Goal: Information Seeking & Learning: Learn about a topic

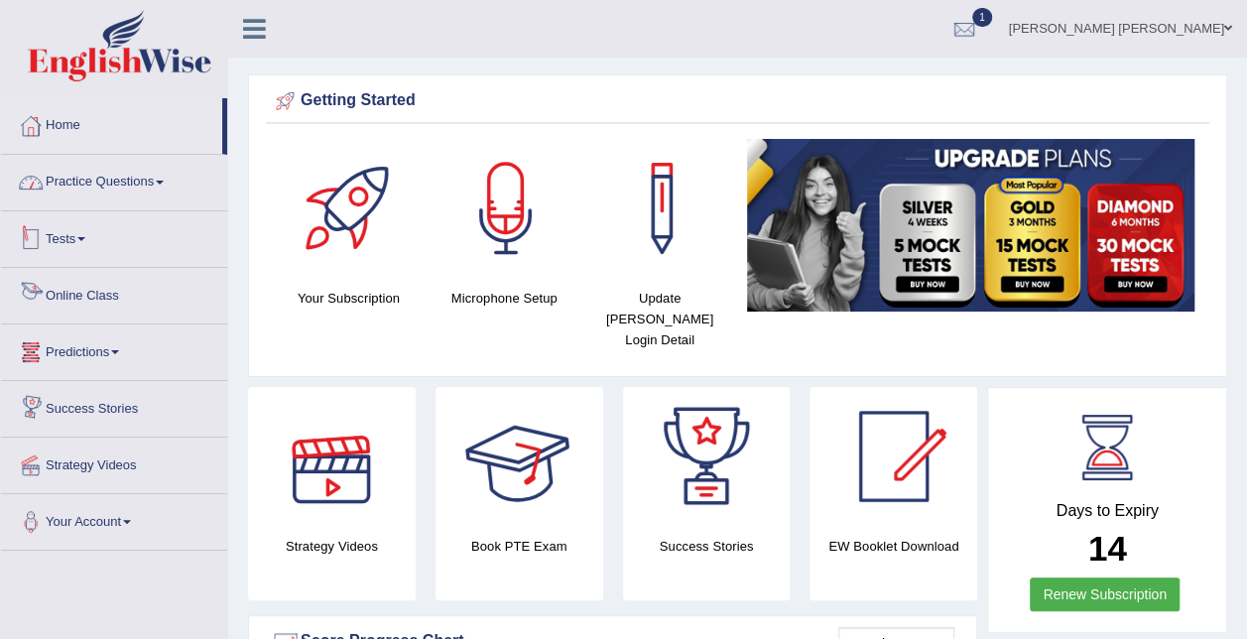
click at [119, 184] on link "Practice Questions" at bounding box center [114, 180] width 226 height 50
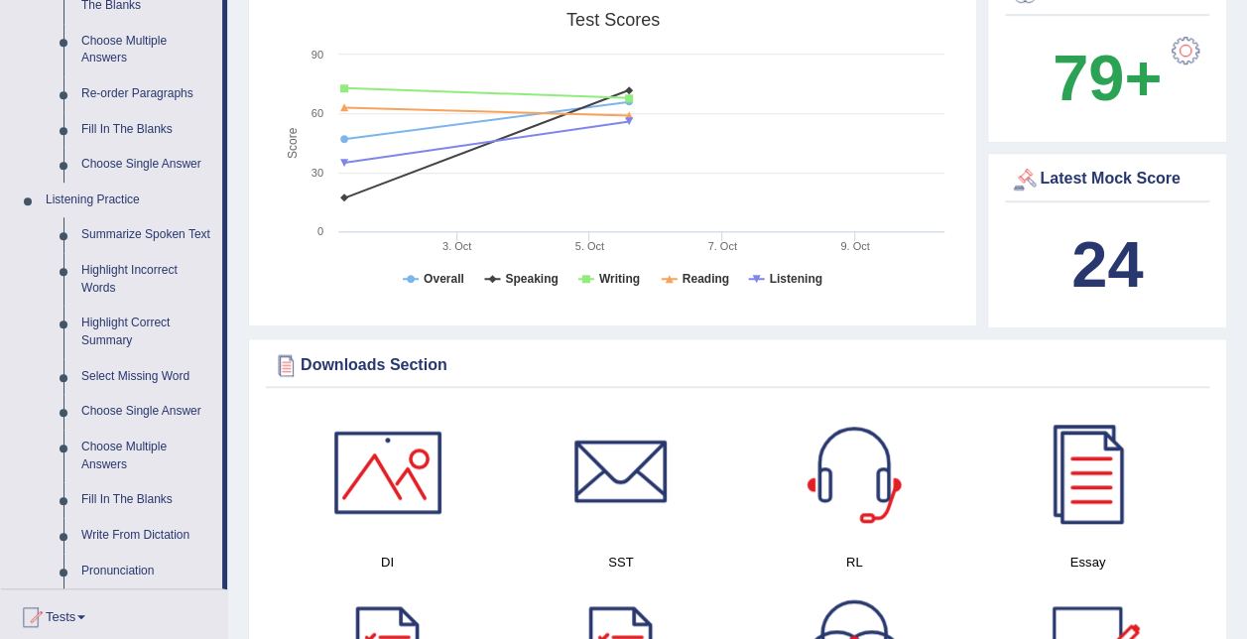
scroll to position [794, 0]
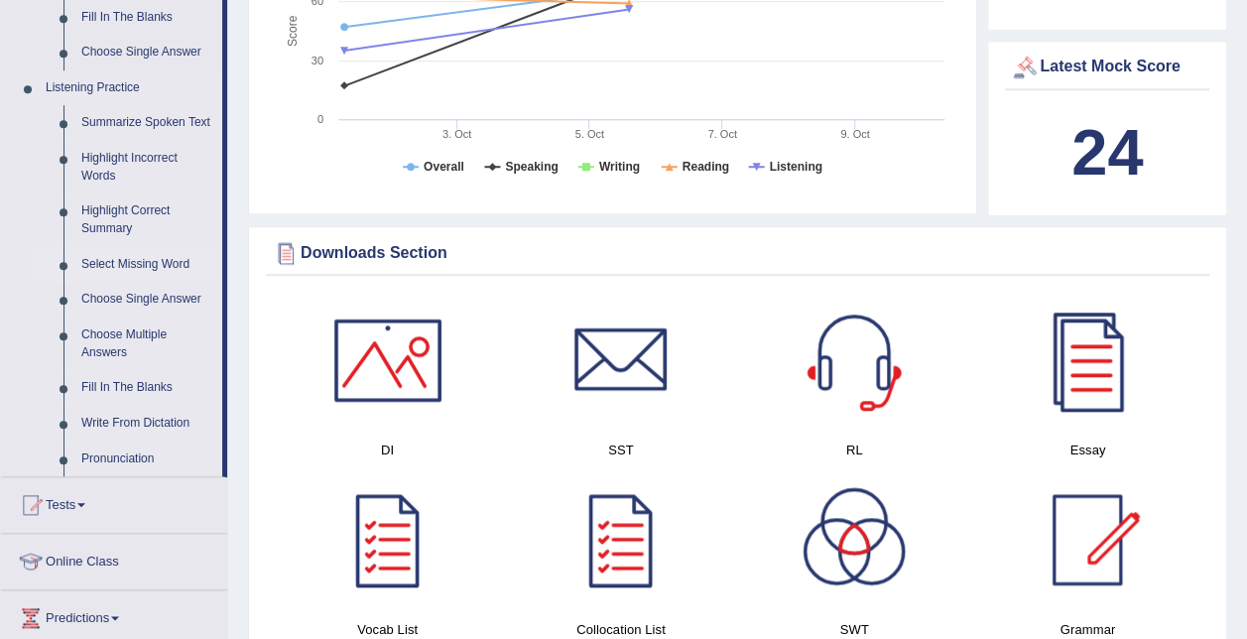
click at [154, 265] on link "Select Missing Word" at bounding box center [147, 265] width 150 height 36
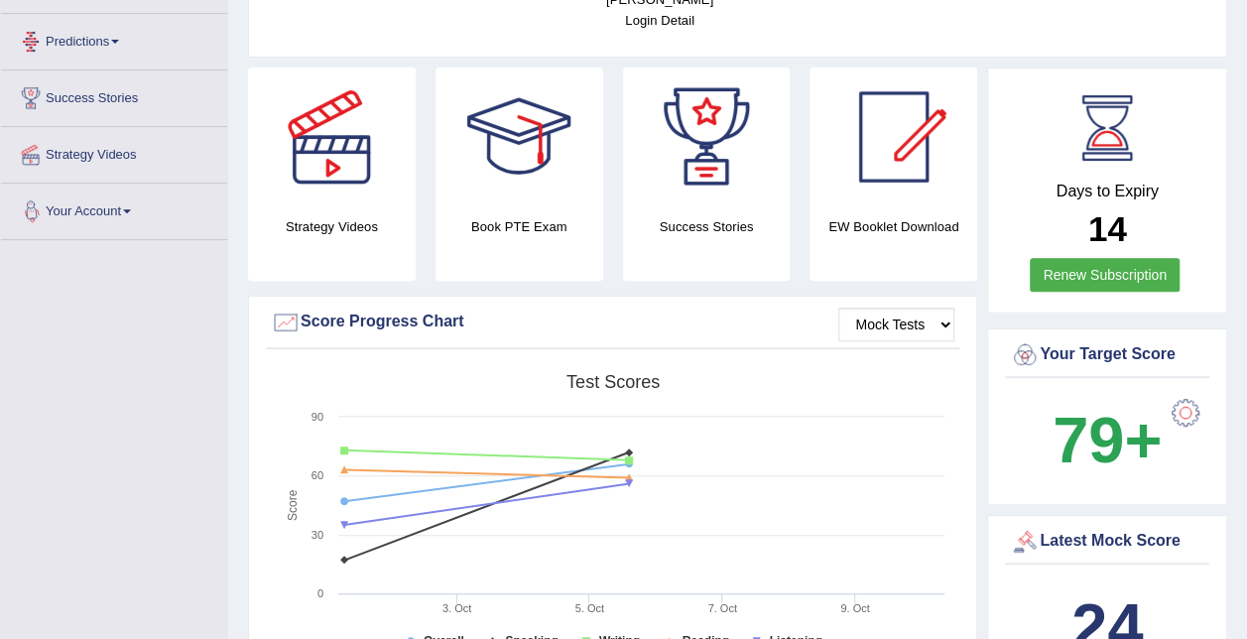
scroll to position [389, 0]
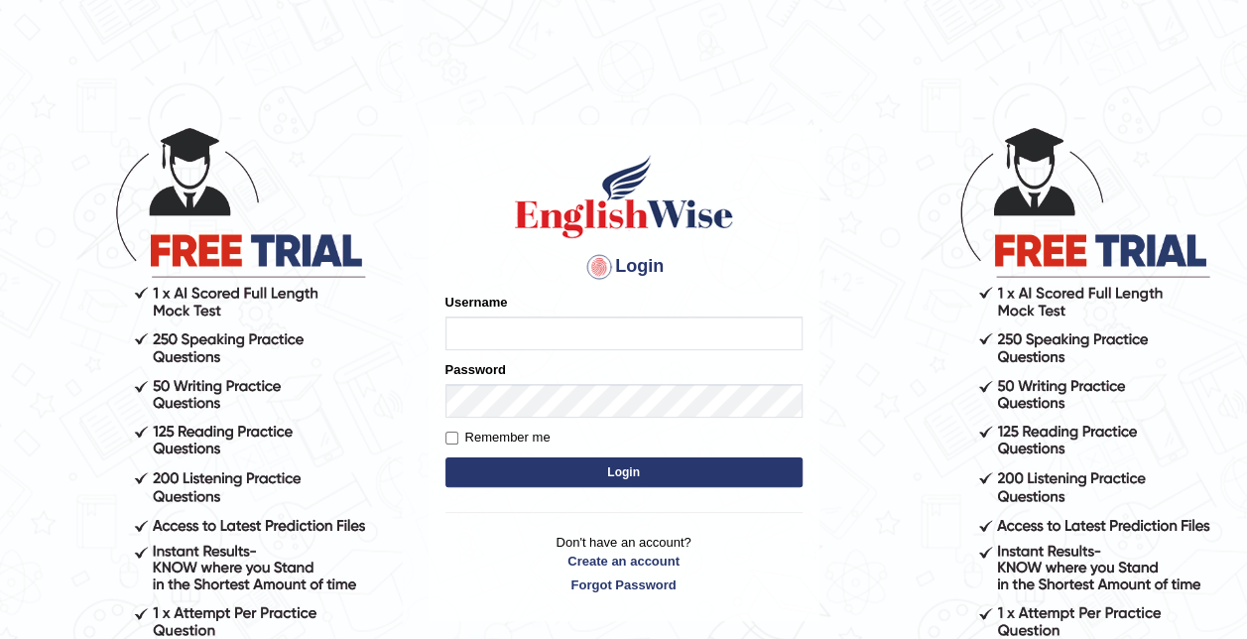
click at [548, 329] on input "Username" at bounding box center [624, 334] width 357 height 34
type input "syedfahadhussain"
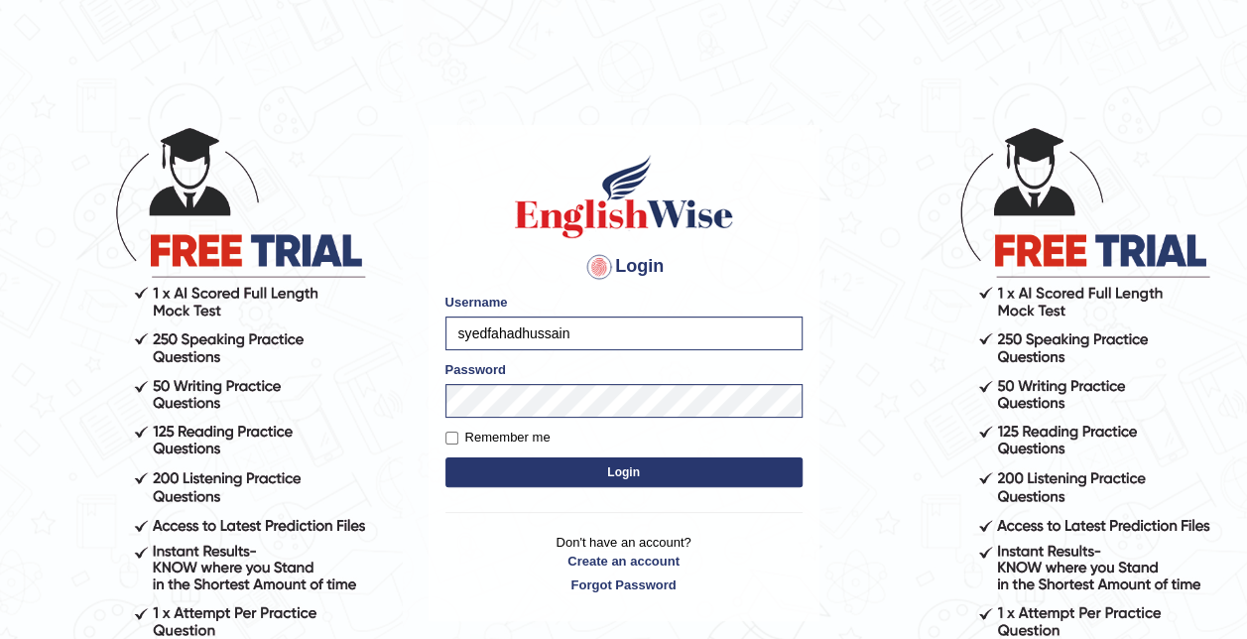
click at [543, 439] on label "Remember me" at bounding box center [498, 438] width 105 height 20
click at [458, 439] on input "Remember me" at bounding box center [452, 438] width 13 height 13
checkbox input "true"
click at [544, 462] on button "Login" at bounding box center [624, 472] width 357 height 30
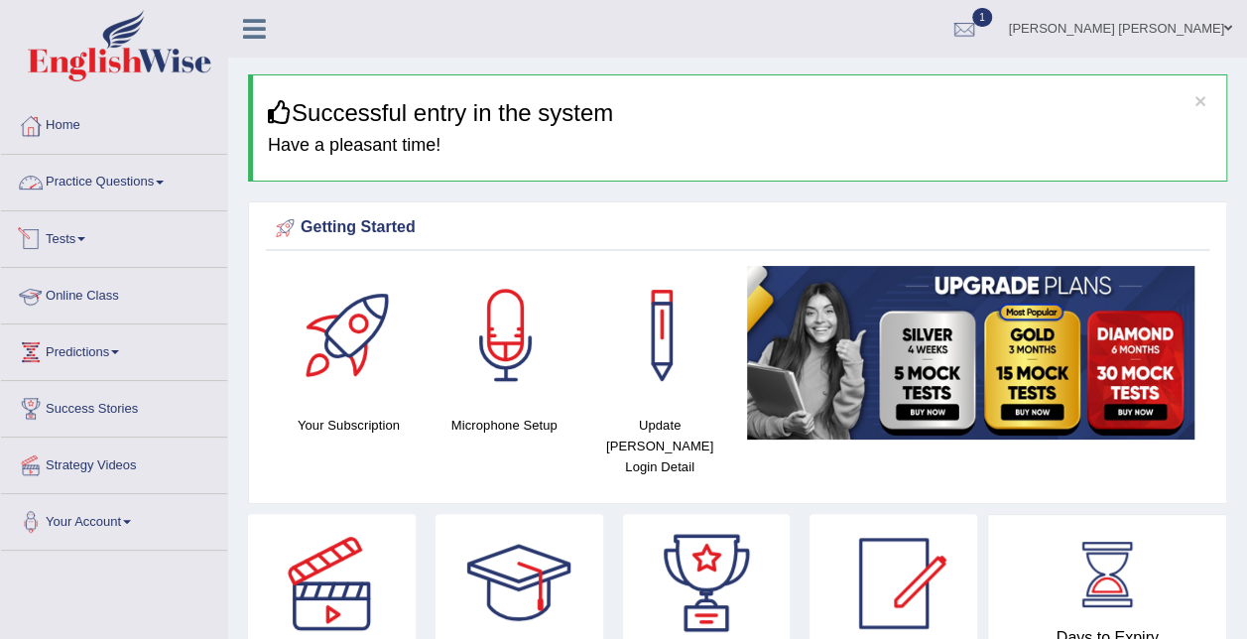
click at [114, 190] on link "Practice Questions" at bounding box center [114, 180] width 226 height 50
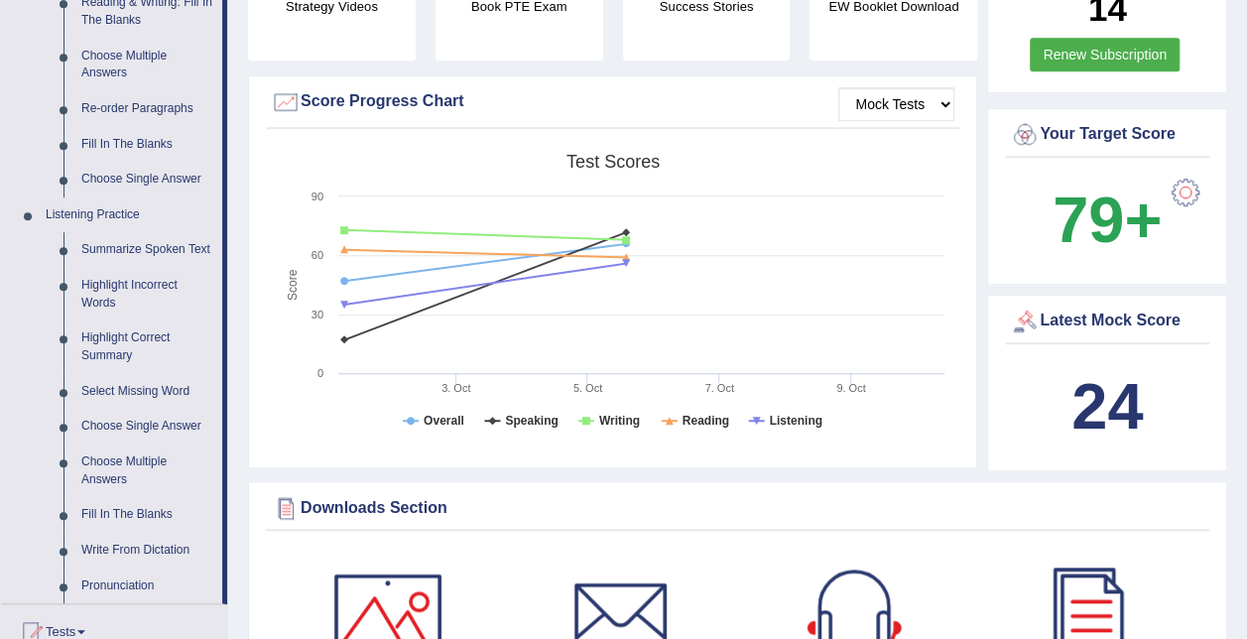
scroll to position [695, 0]
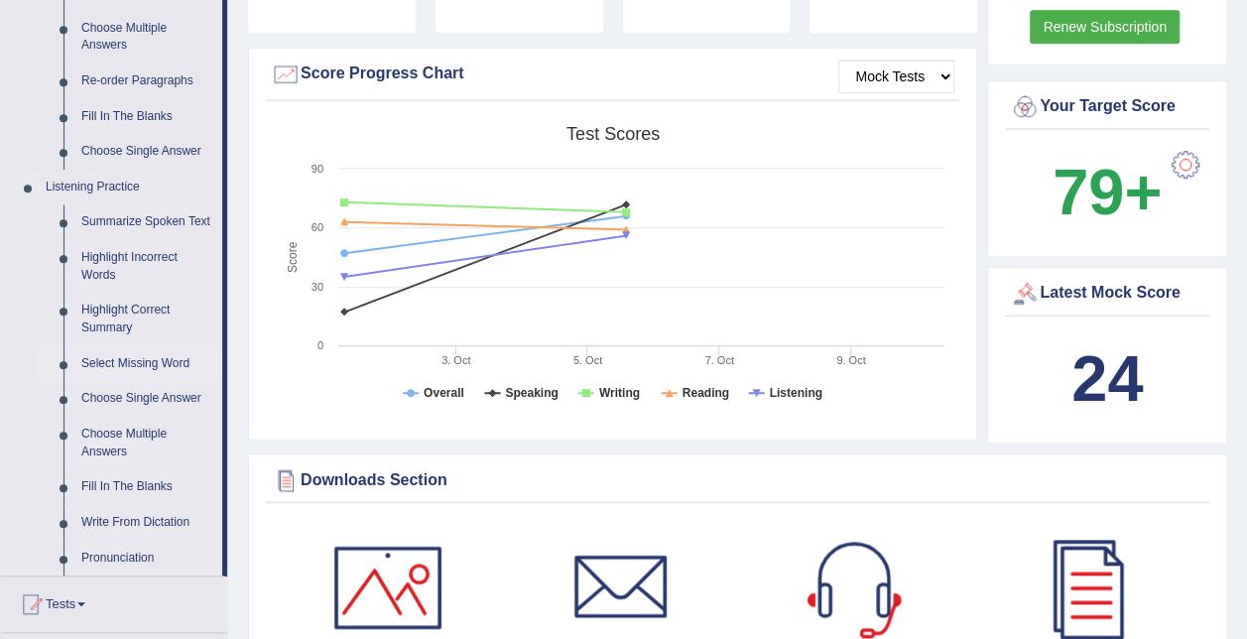
click at [158, 369] on link "Select Missing Word" at bounding box center [147, 364] width 150 height 36
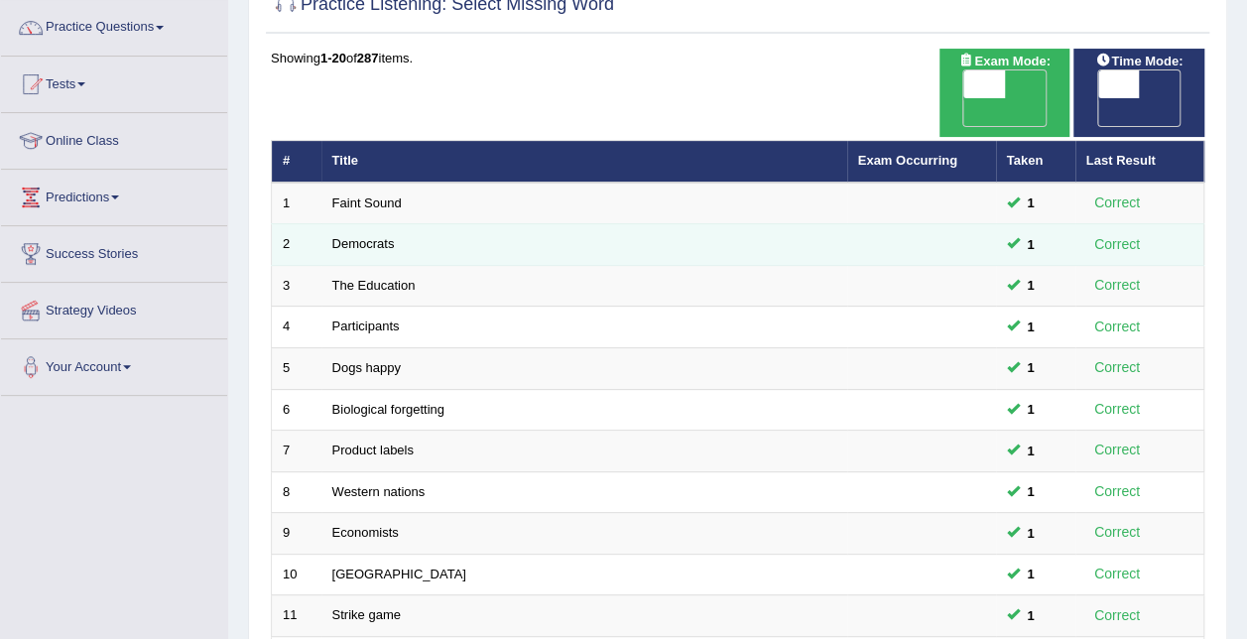
scroll to position [496, 0]
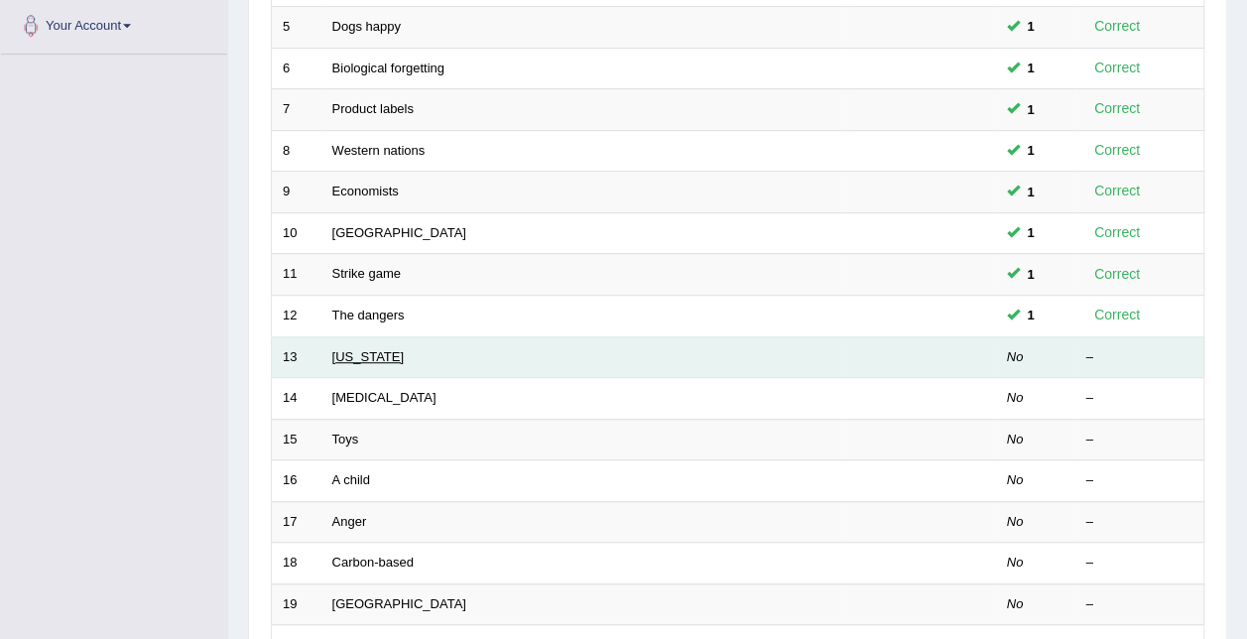
click at [359, 349] on link "Alabama" at bounding box center [367, 356] width 71 height 15
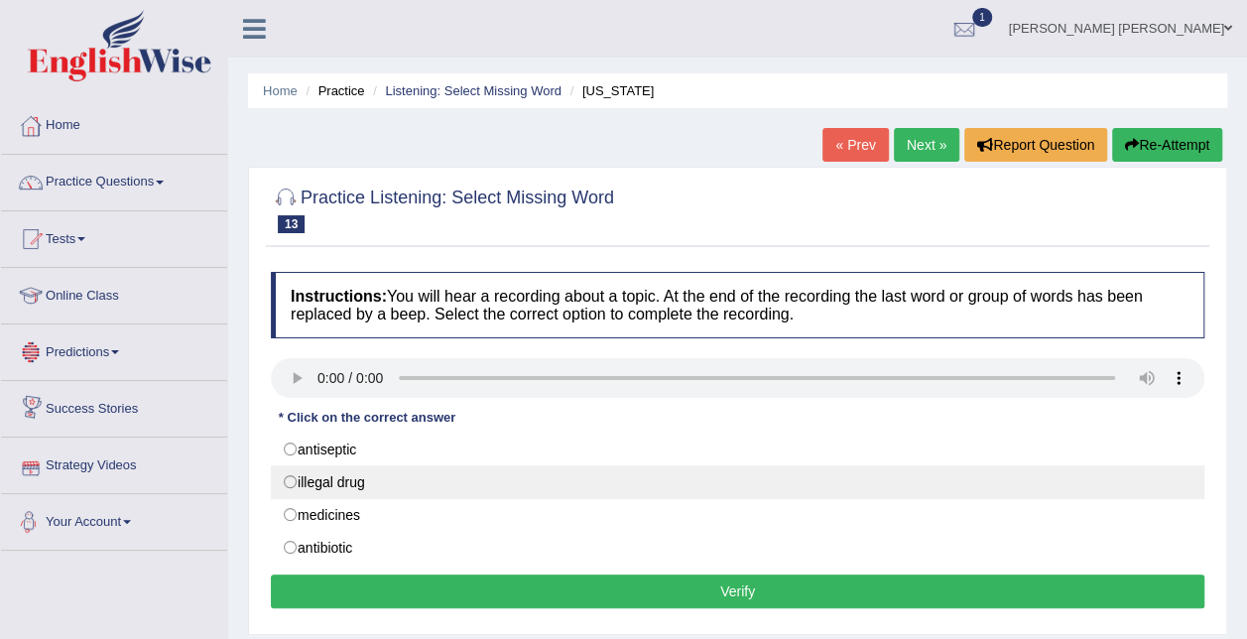
click at [338, 476] on label "illegal drug" at bounding box center [738, 482] width 934 height 34
radio input "true"
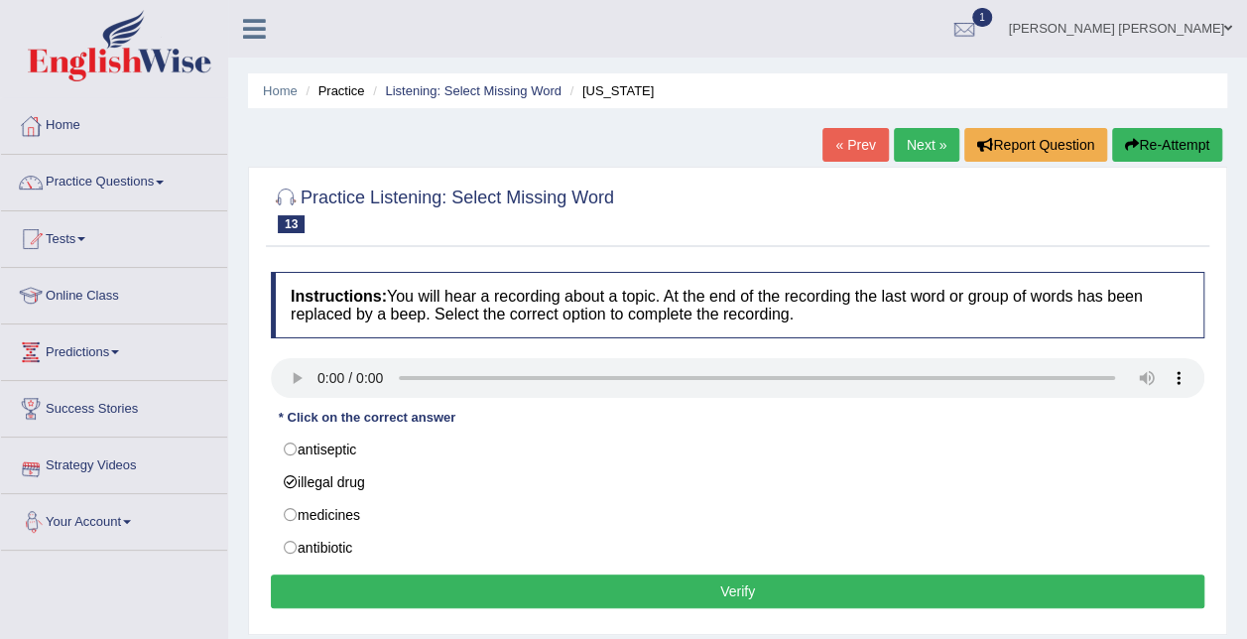
click at [522, 584] on button "Verify" at bounding box center [738, 592] width 934 height 34
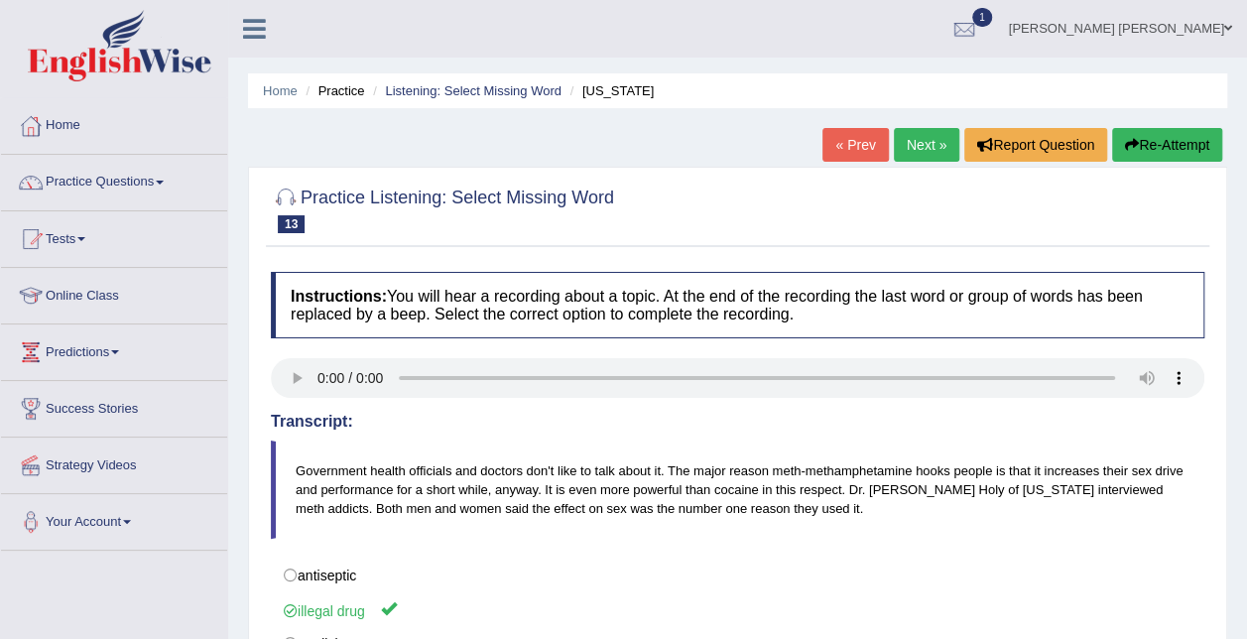
click at [927, 149] on link "Next »" at bounding box center [926, 145] width 65 height 34
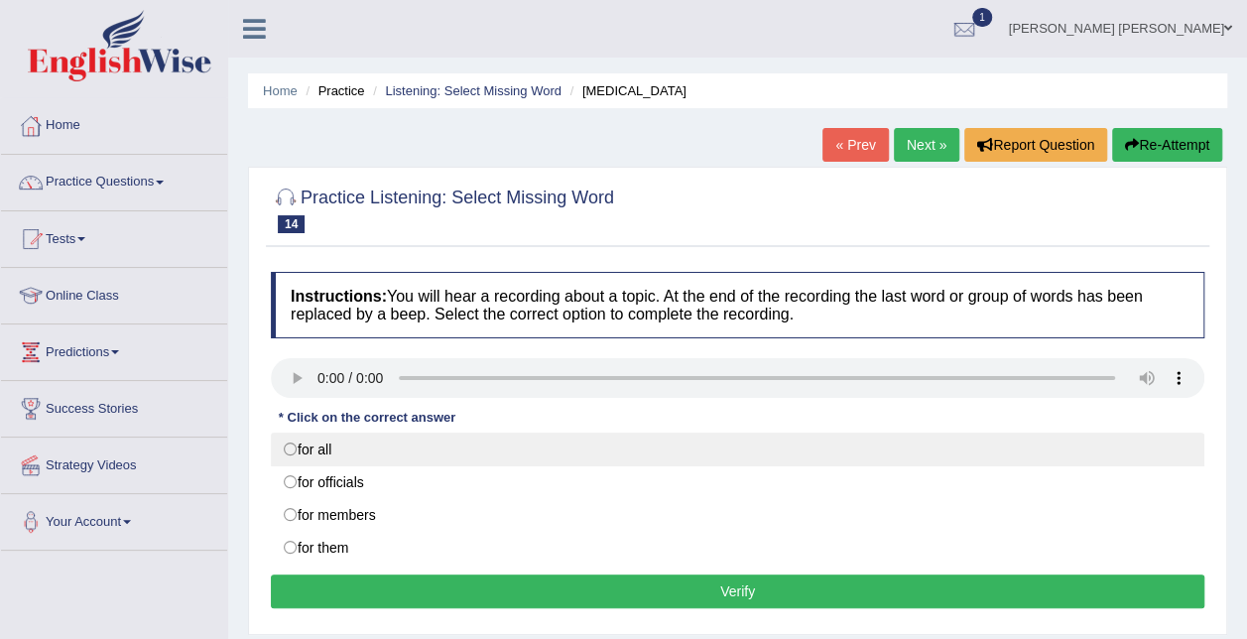
click at [324, 453] on label "for all" at bounding box center [738, 450] width 934 height 34
radio input "true"
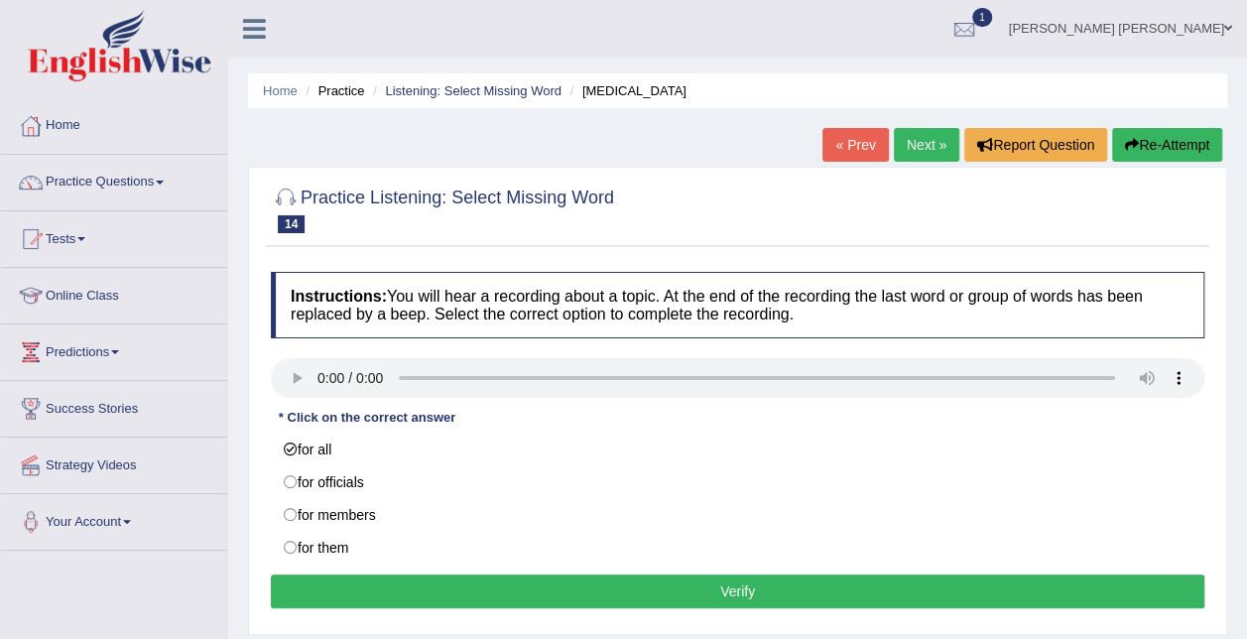
click at [496, 604] on div "Instructions: You will hear a recording about a topic. At the end of the record…" at bounding box center [738, 443] width 944 height 362
click at [497, 582] on button "Verify" at bounding box center [738, 592] width 934 height 34
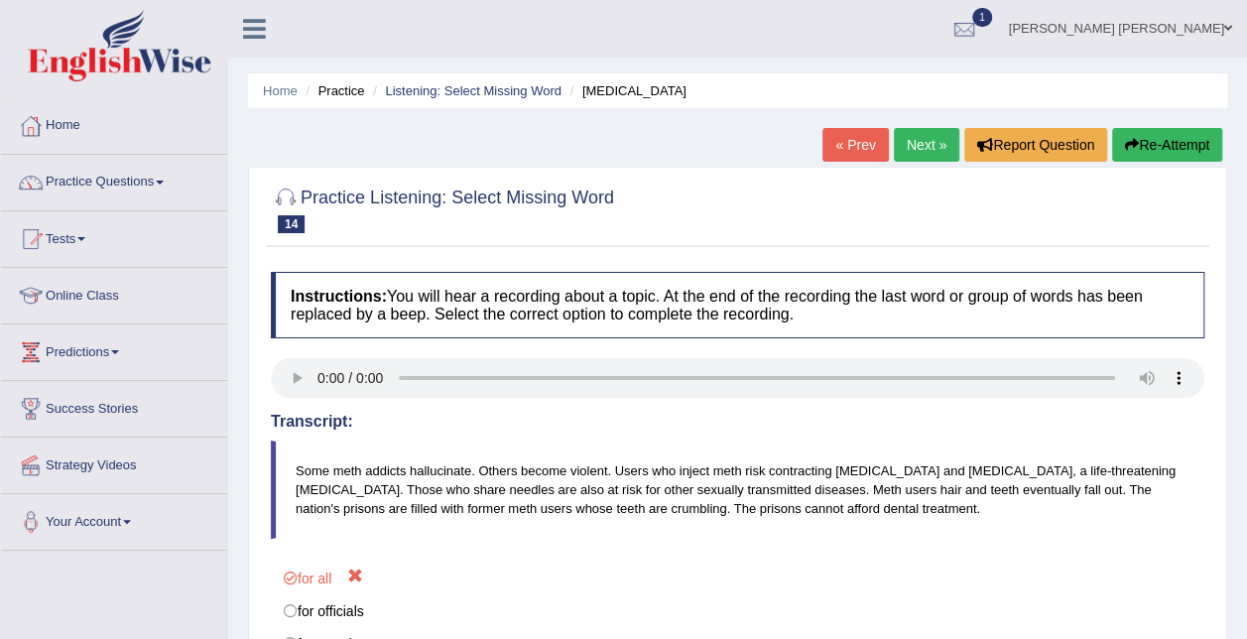
click at [923, 155] on link "Next »" at bounding box center [926, 145] width 65 height 34
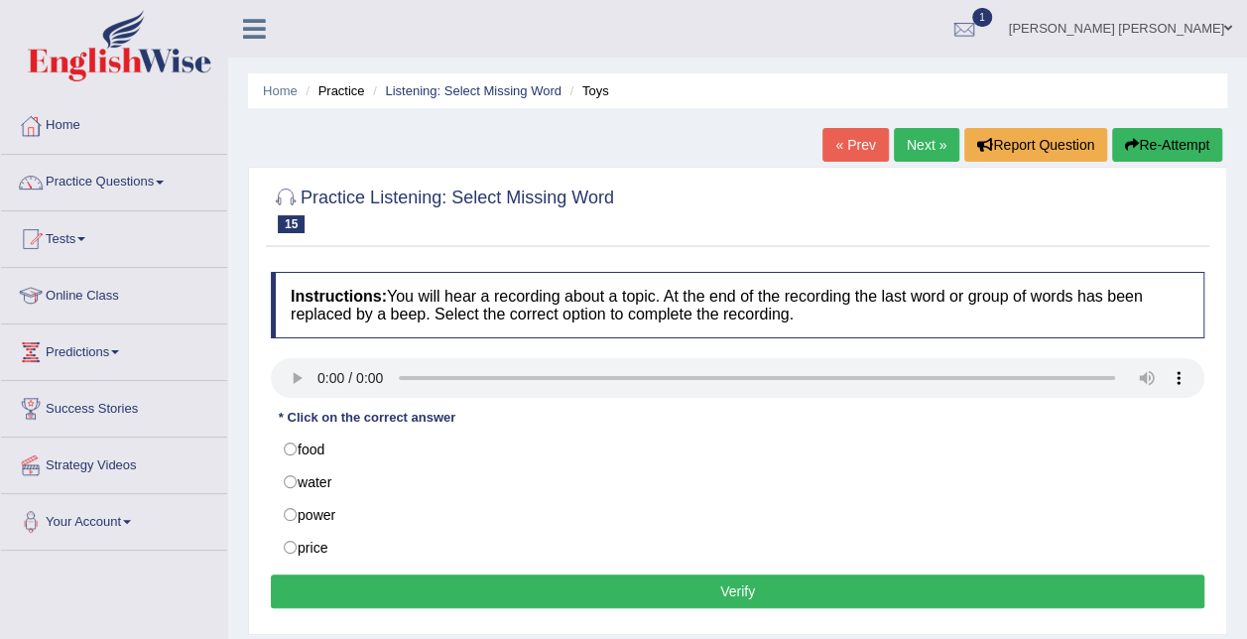
click at [445, 393] on div "Instructions: You will hear a recording about a topic. At the end of the record…" at bounding box center [738, 443] width 944 height 362
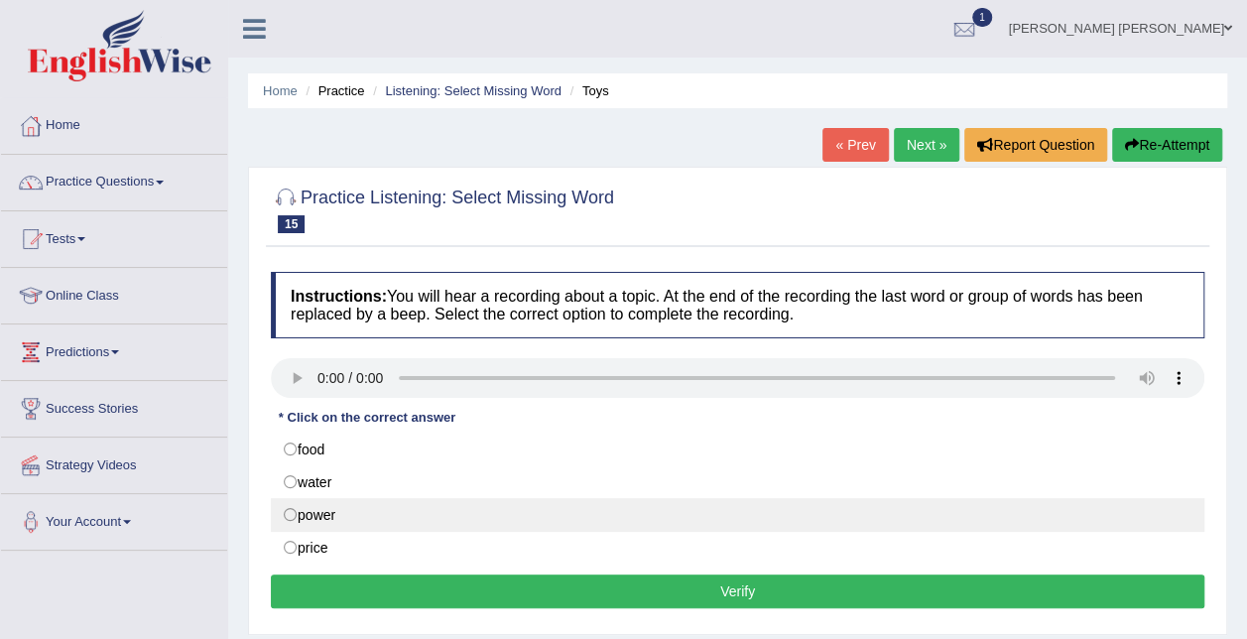
click at [318, 516] on label "power" at bounding box center [738, 515] width 934 height 34
radio input "true"
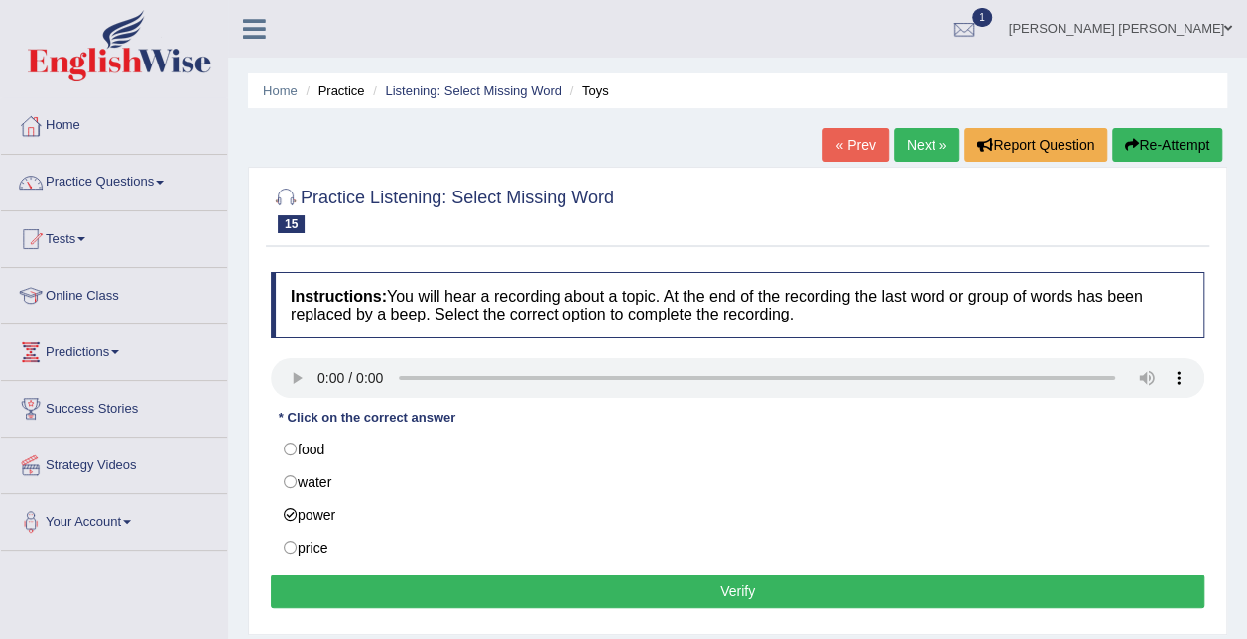
click at [459, 584] on button "Verify" at bounding box center [738, 592] width 934 height 34
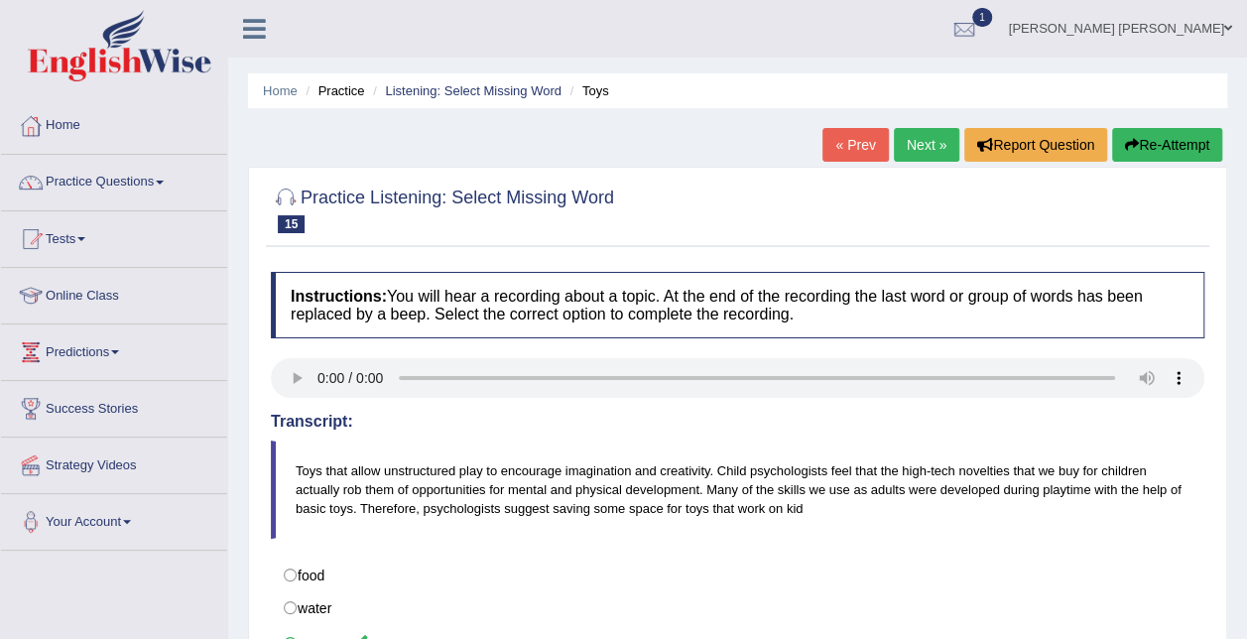
click at [929, 155] on link "Next »" at bounding box center [926, 145] width 65 height 34
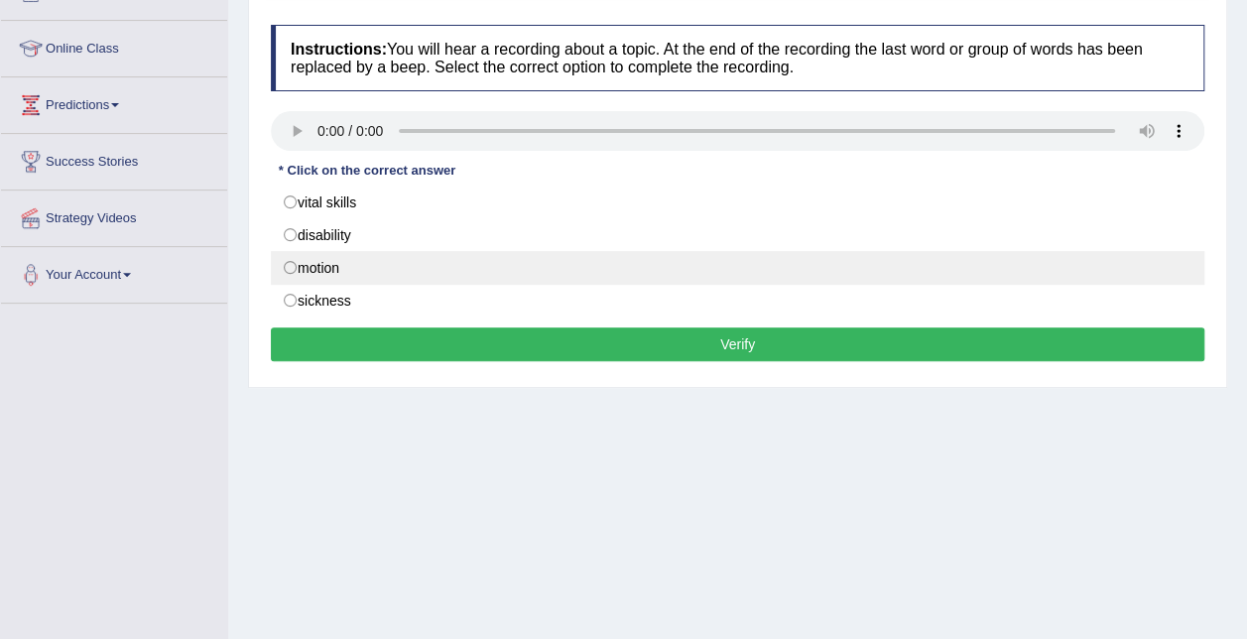
scroll to position [198, 0]
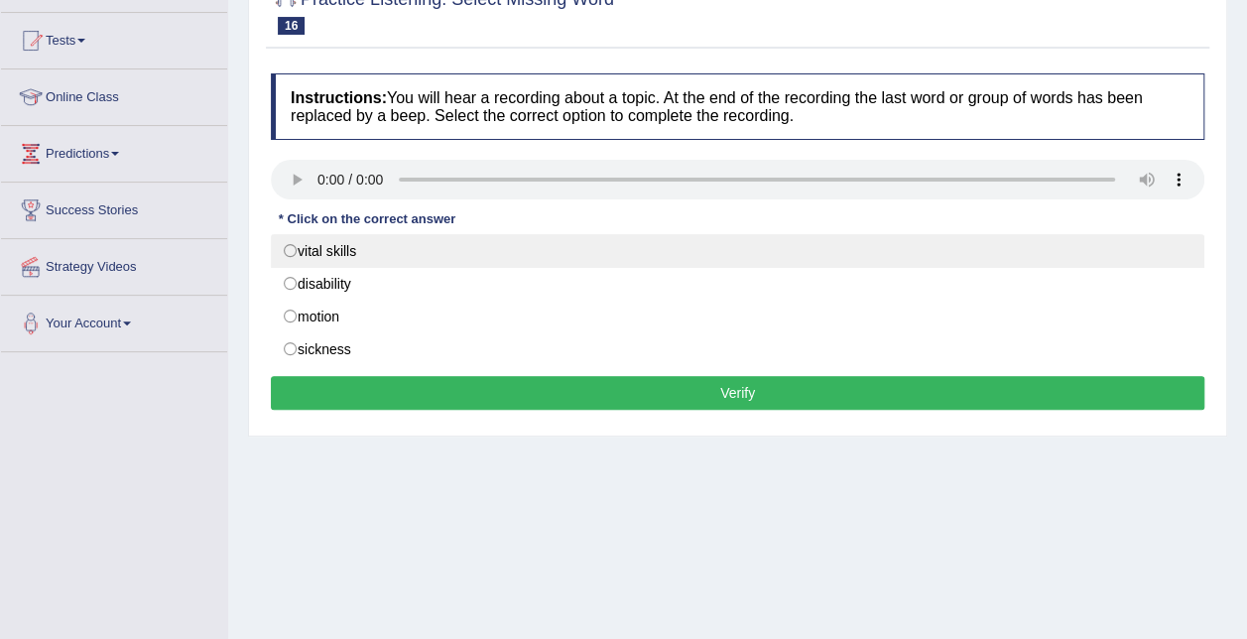
click at [347, 244] on label "vital skills" at bounding box center [738, 251] width 934 height 34
radio input "true"
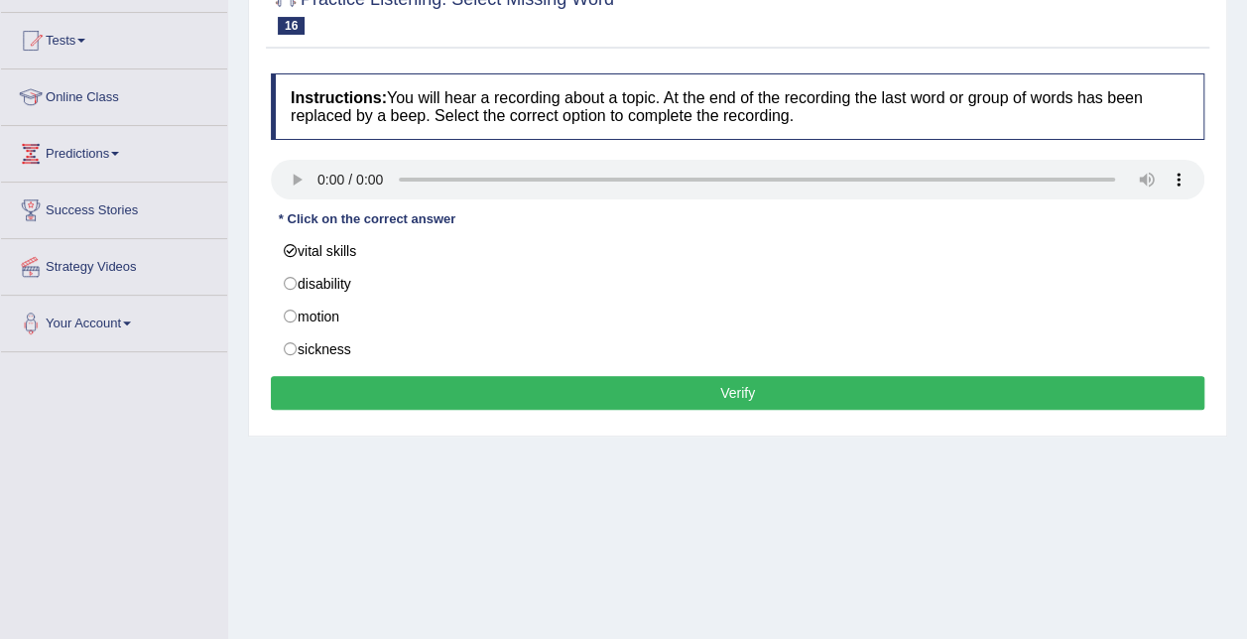
click at [481, 393] on button "Verify" at bounding box center [738, 393] width 934 height 34
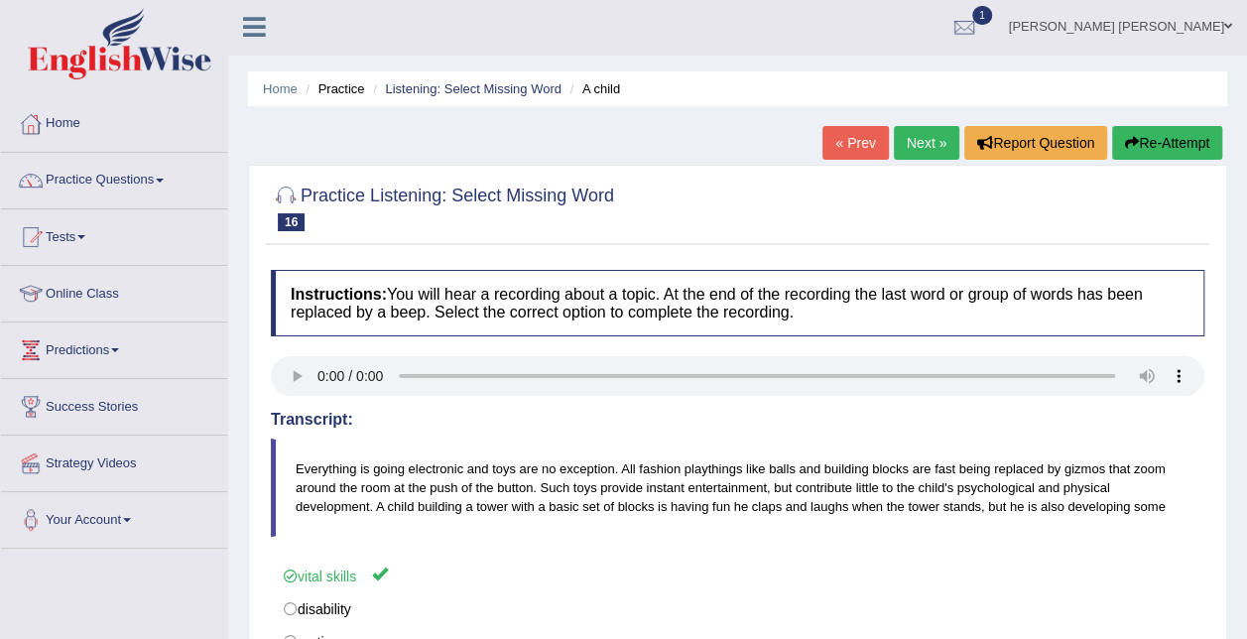
scroll to position [0, 0]
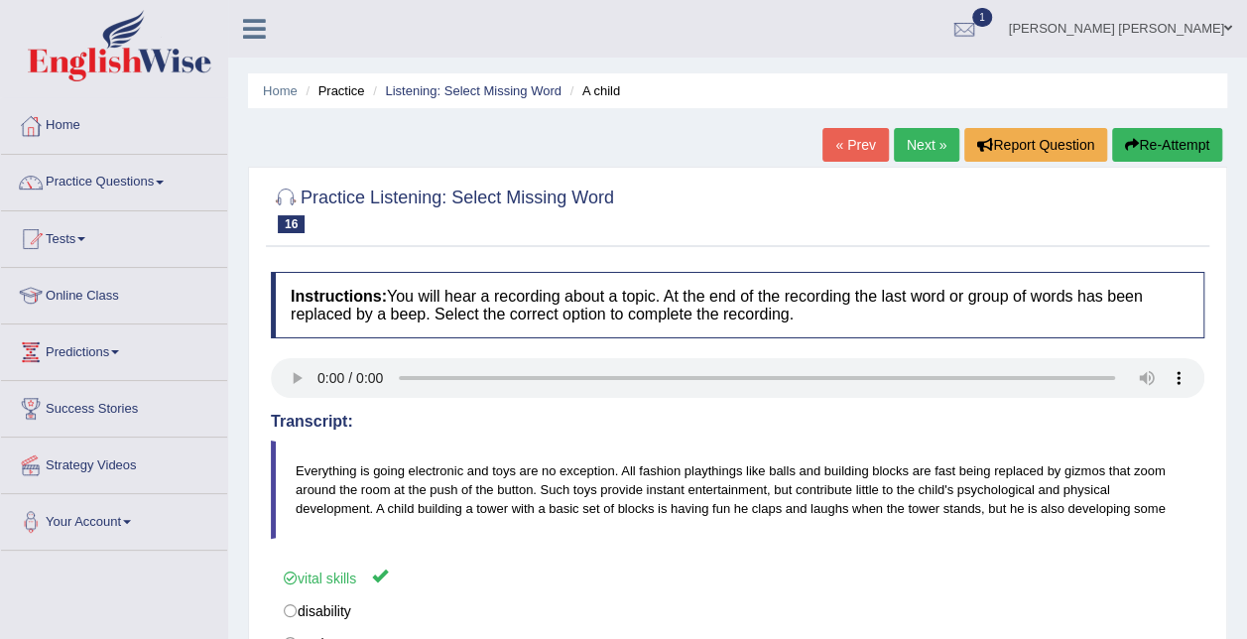
click at [910, 152] on link "Next »" at bounding box center [926, 145] width 65 height 34
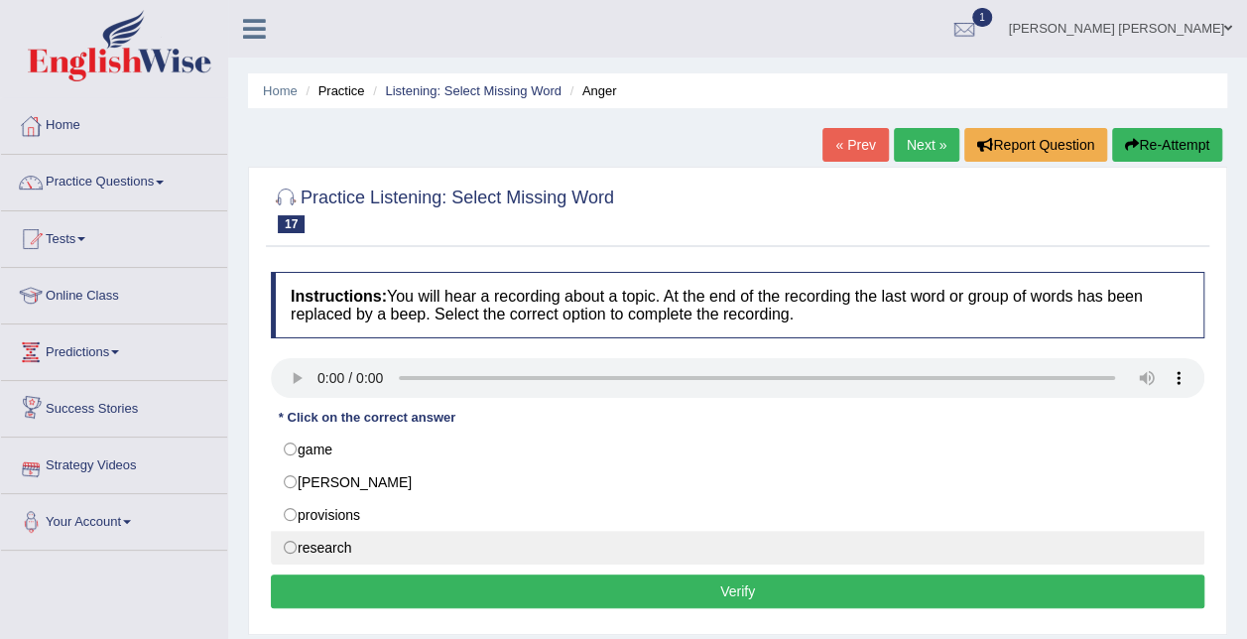
click at [324, 542] on label "research" at bounding box center [738, 548] width 934 height 34
radio input "true"
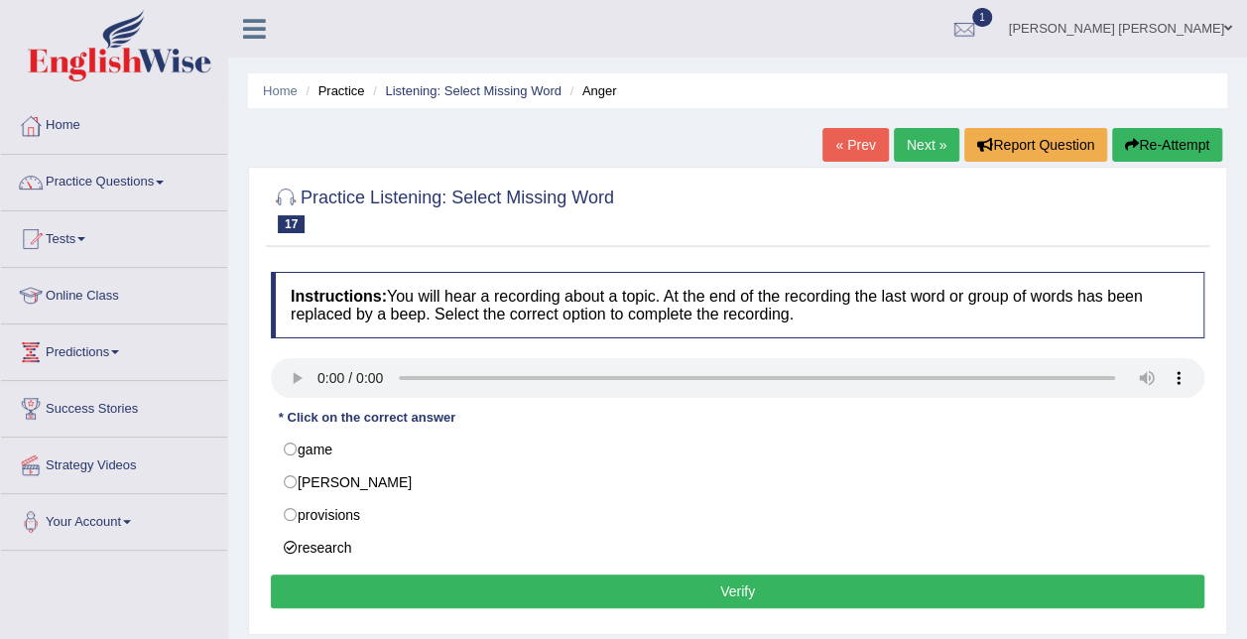
click at [366, 595] on button "Verify" at bounding box center [738, 592] width 934 height 34
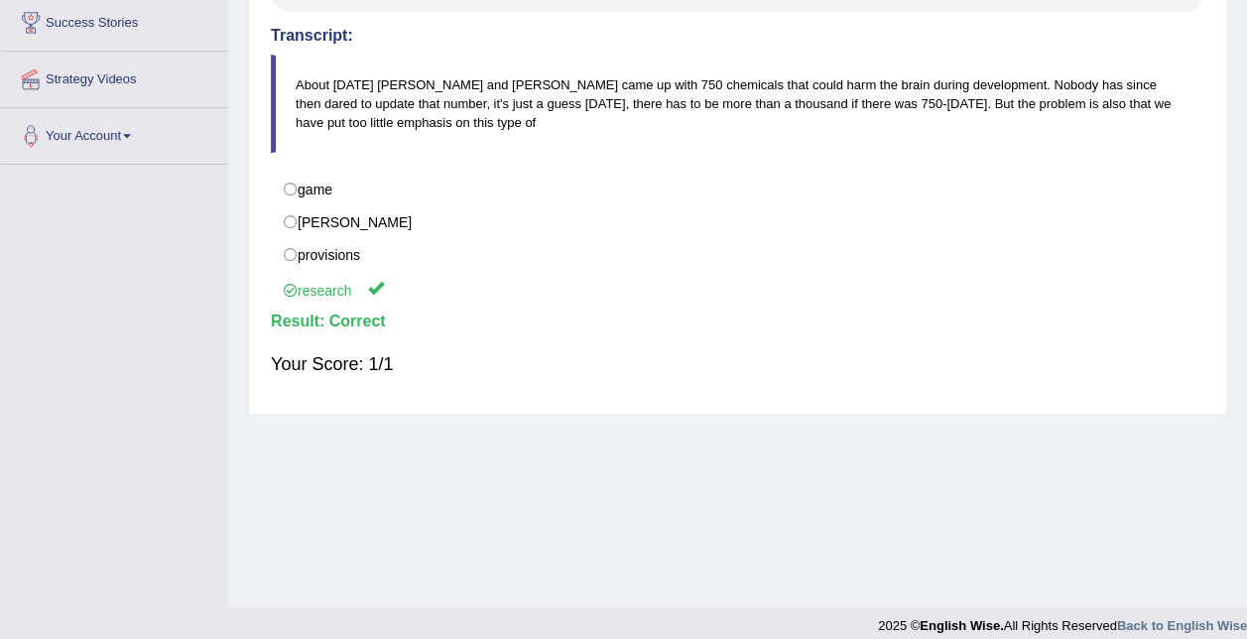
scroll to position [105, 0]
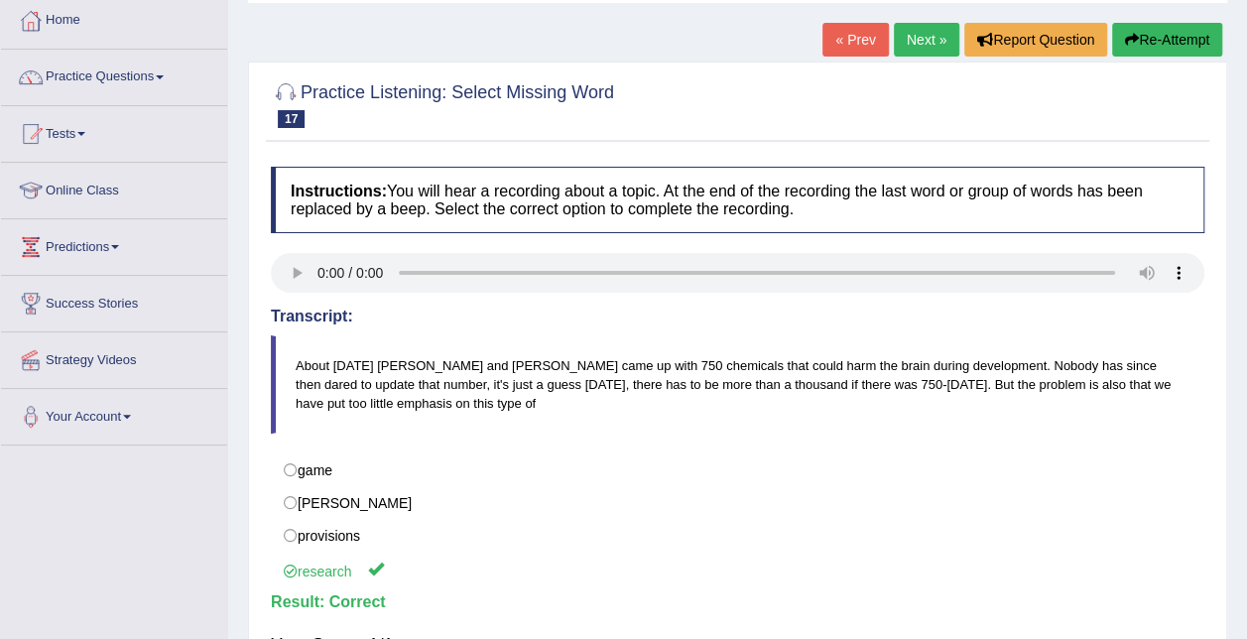
click at [920, 37] on link "Next »" at bounding box center [926, 40] width 65 height 34
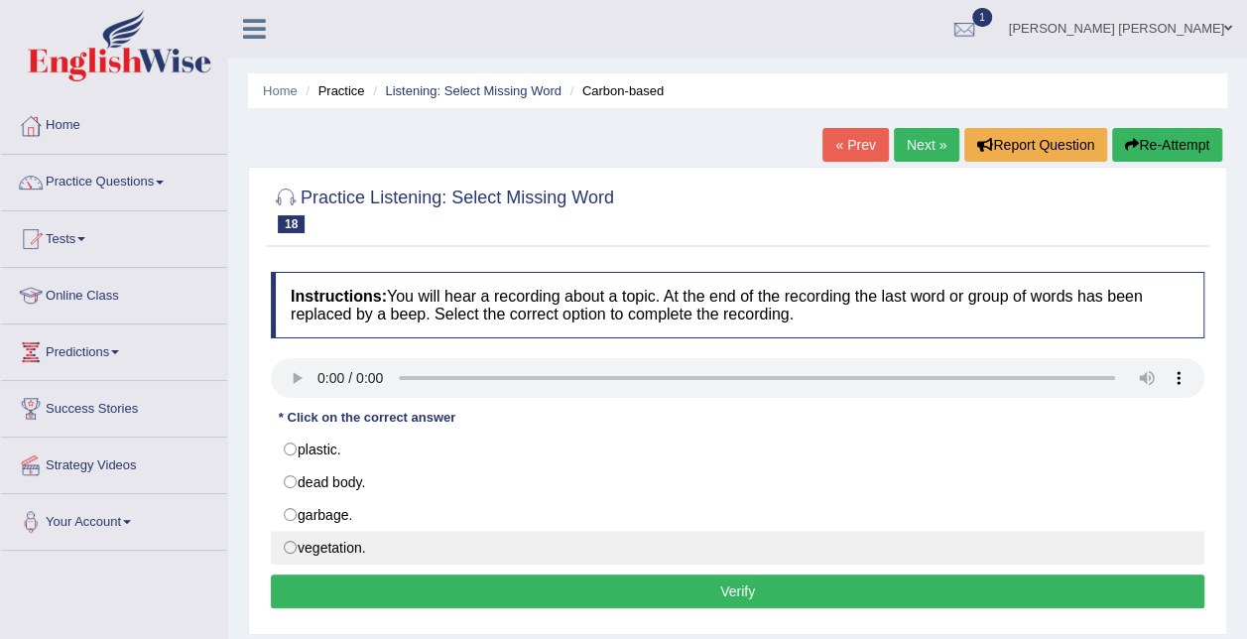
click at [341, 546] on label "vegetation." at bounding box center [738, 548] width 934 height 34
radio input "true"
click at [341, 546] on label "vegetation." at bounding box center [738, 548] width 934 height 34
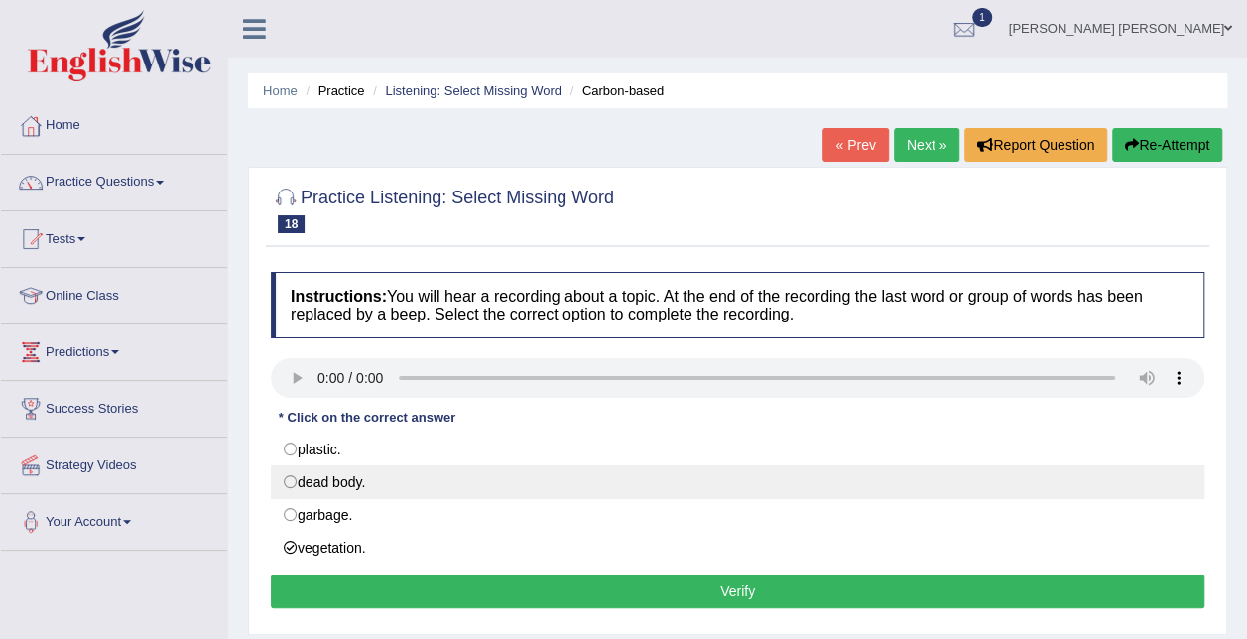
click at [338, 476] on label "dead body." at bounding box center [738, 482] width 934 height 34
radio input "true"
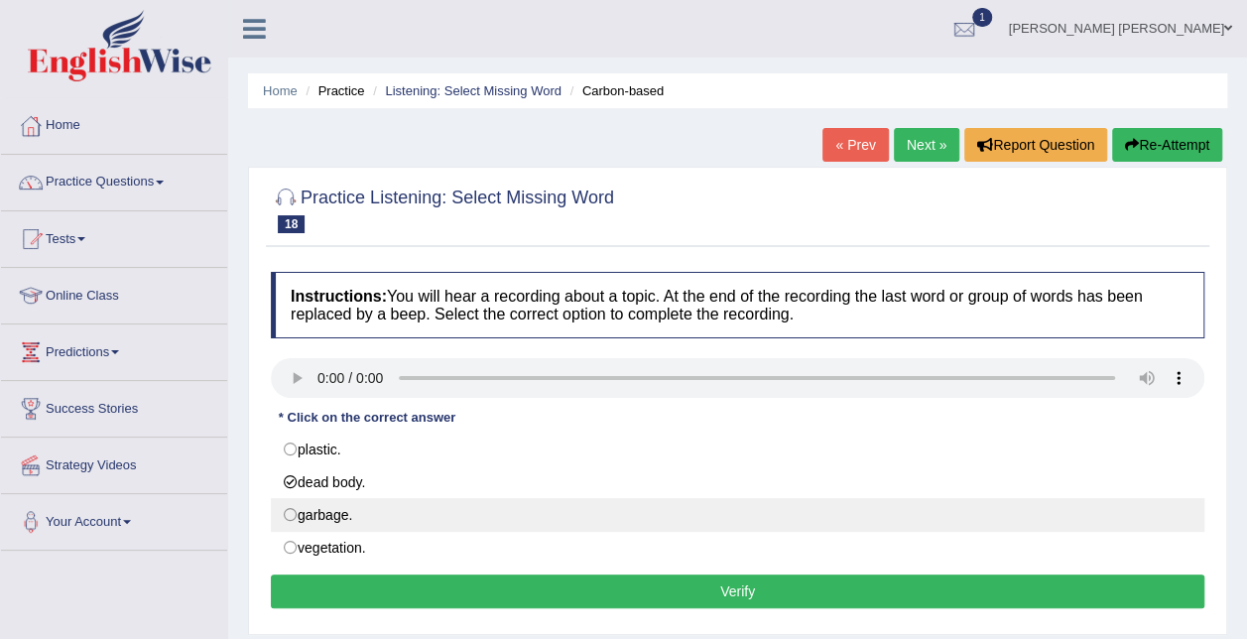
click at [345, 508] on label "garbage." at bounding box center [738, 515] width 934 height 34
radio input "true"
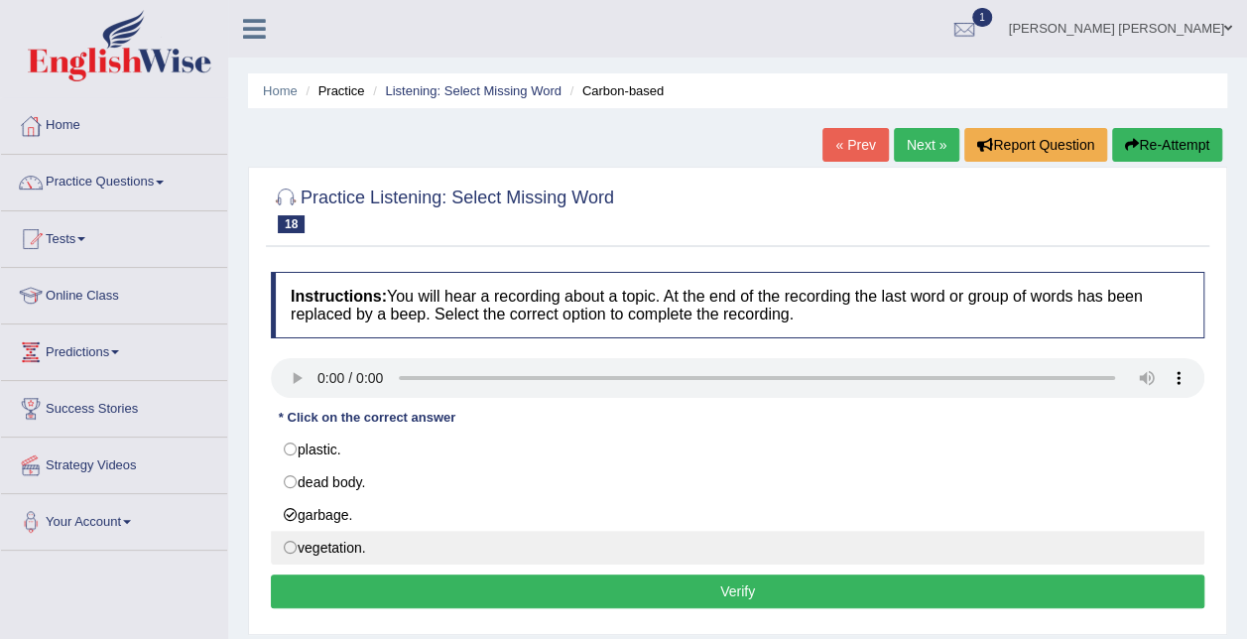
click at [343, 547] on label "vegetation." at bounding box center [738, 548] width 934 height 34
radio input "true"
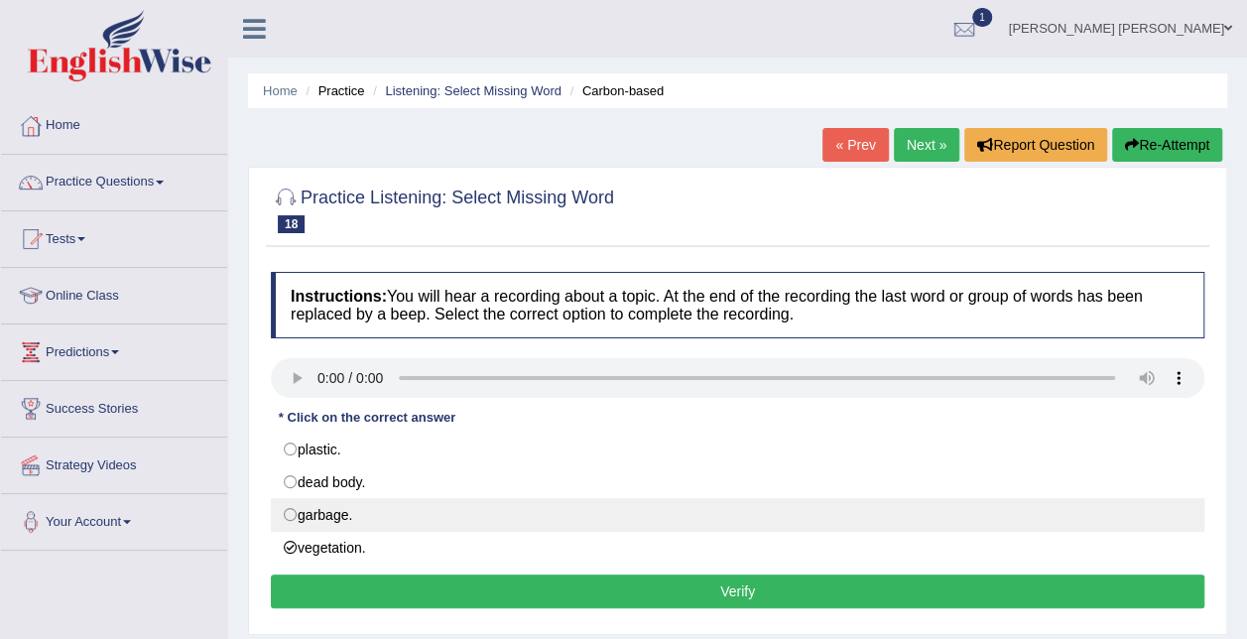
click at [339, 510] on label "garbage." at bounding box center [738, 515] width 934 height 34
radio input "true"
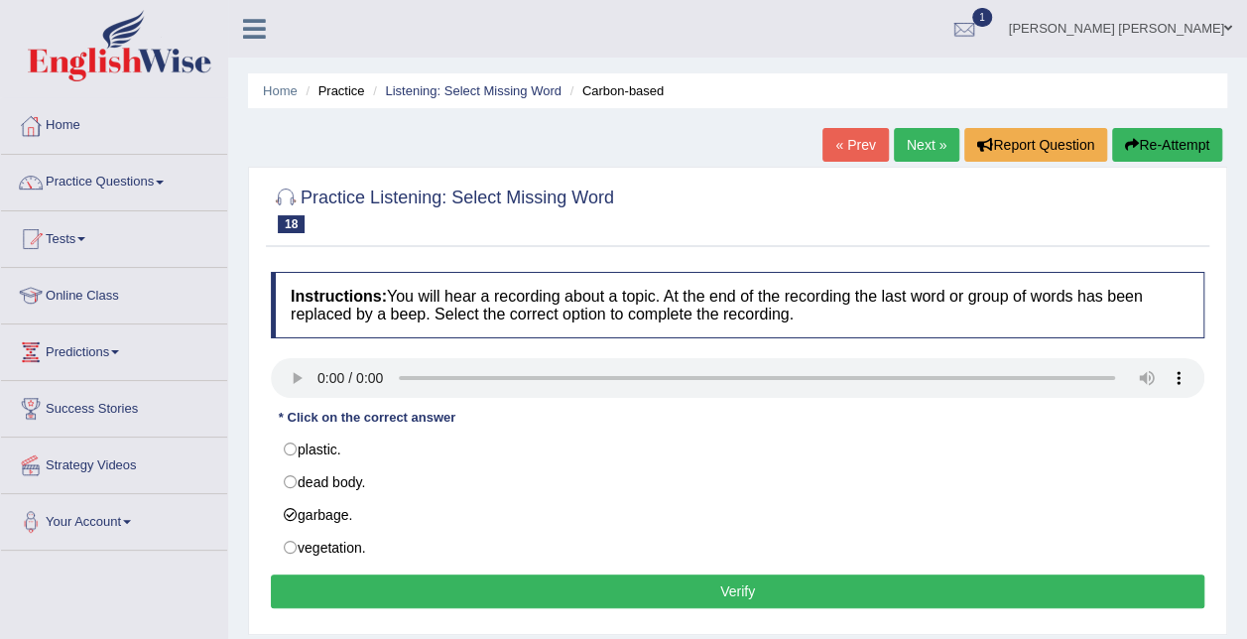
click at [406, 601] on button "Verify" at bounding box center [738, 592] width 934 height 34
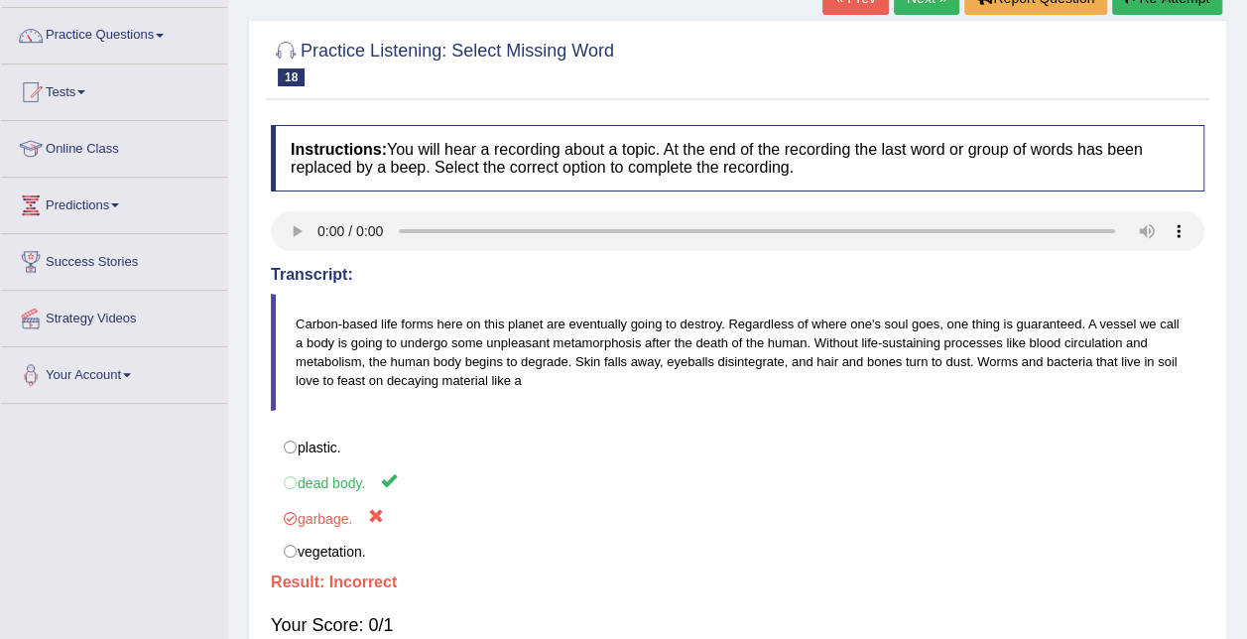
scroll to position [105, 0]
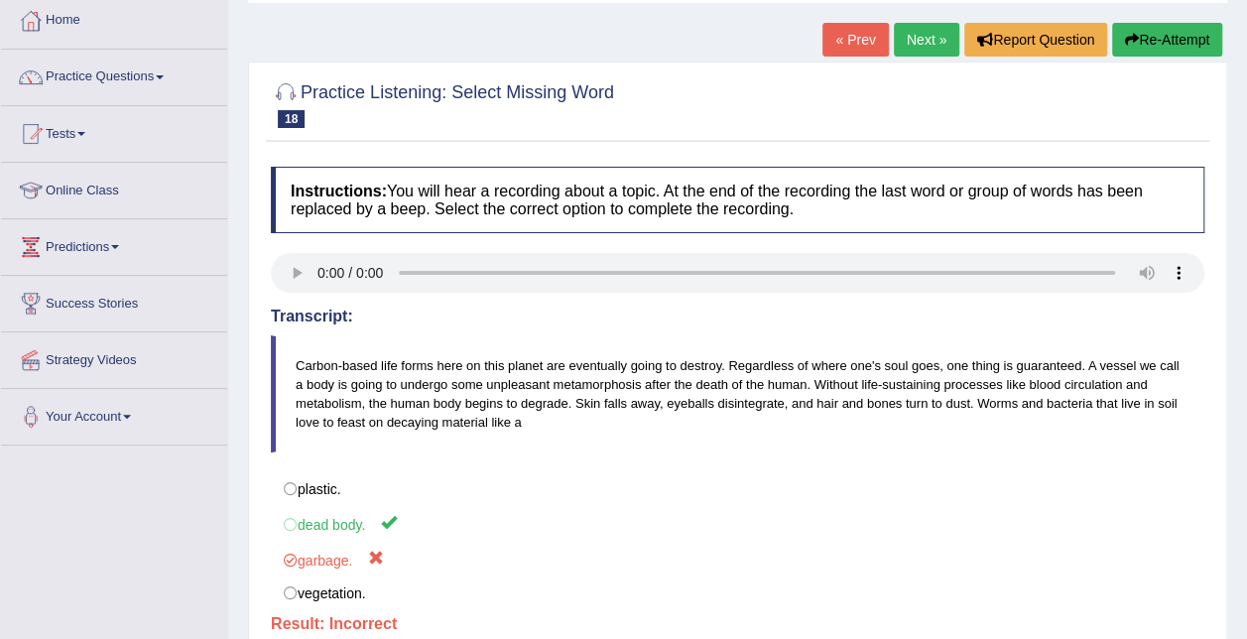
click at [911, 30] on link "Next »" at bounding box center [926, 40] width 65 height 34
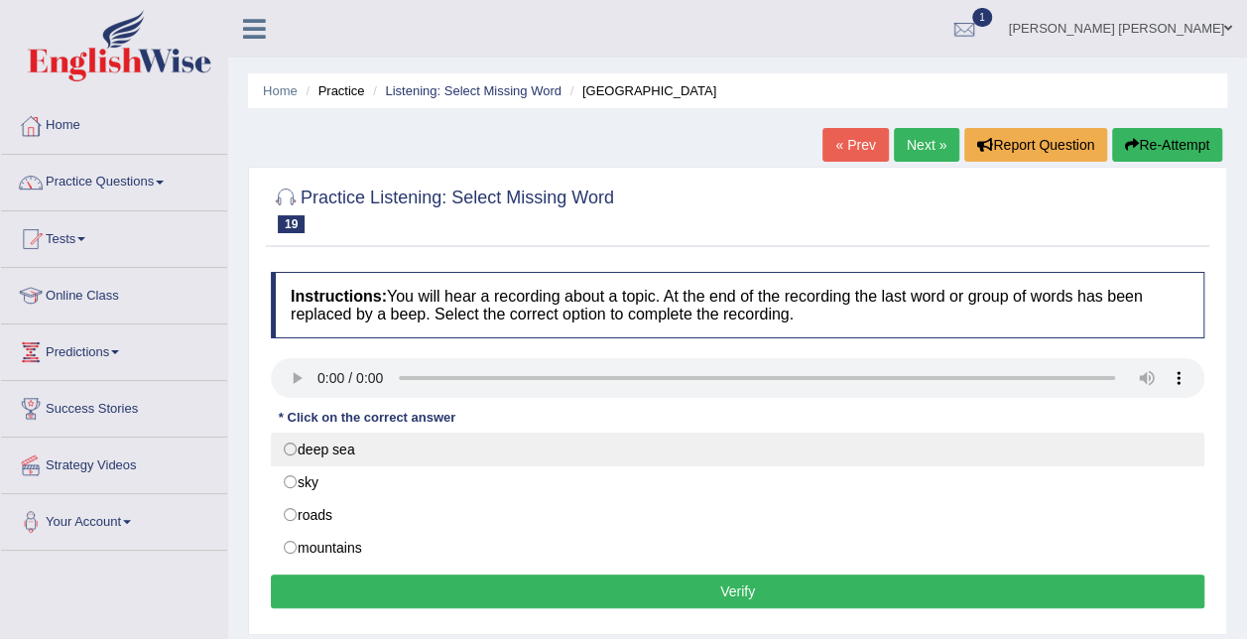
click at [318, 451] on label "deep sea" at bounding box center [738, 450] width 934 height 34
radio input "true"
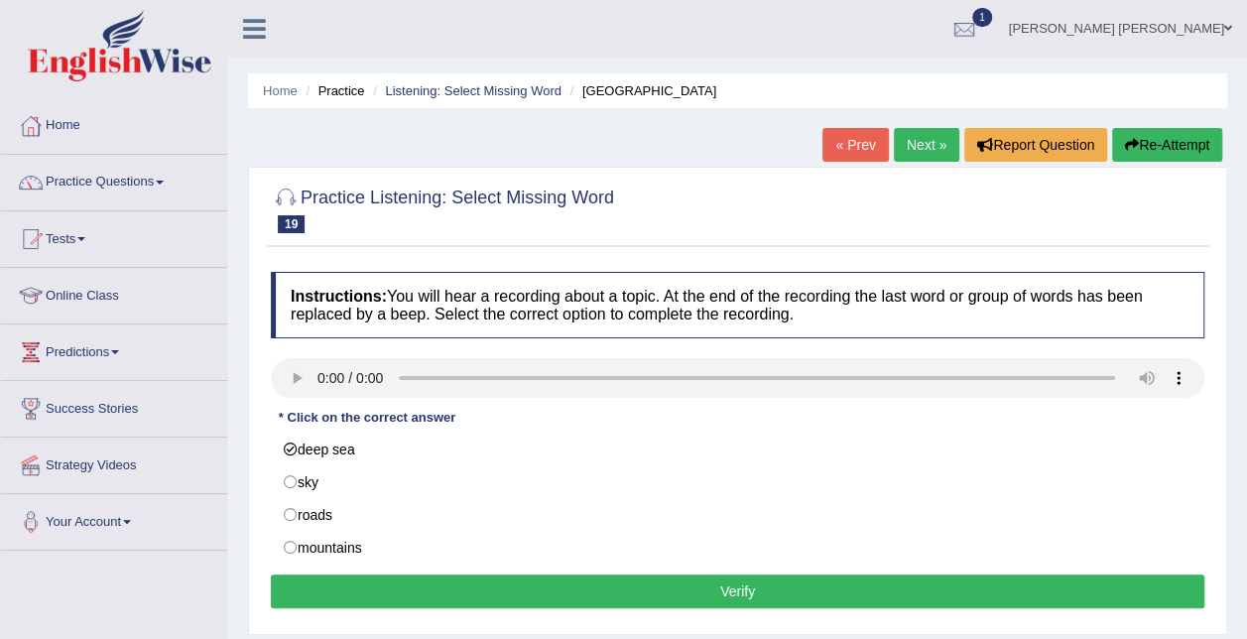
click at [434, 587] on button "Verify" at bounding box center [738, 592] width 934 height 34
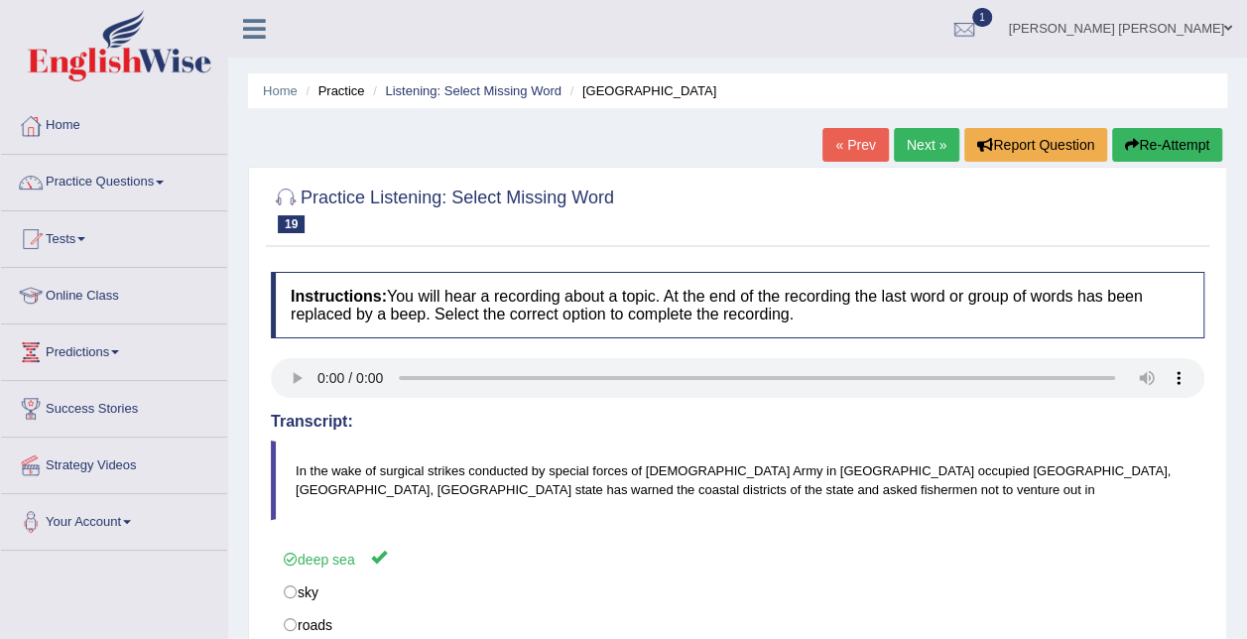
click at [912, 140] on link "Next »" at bounding box center [926, 145] width 65 height 34
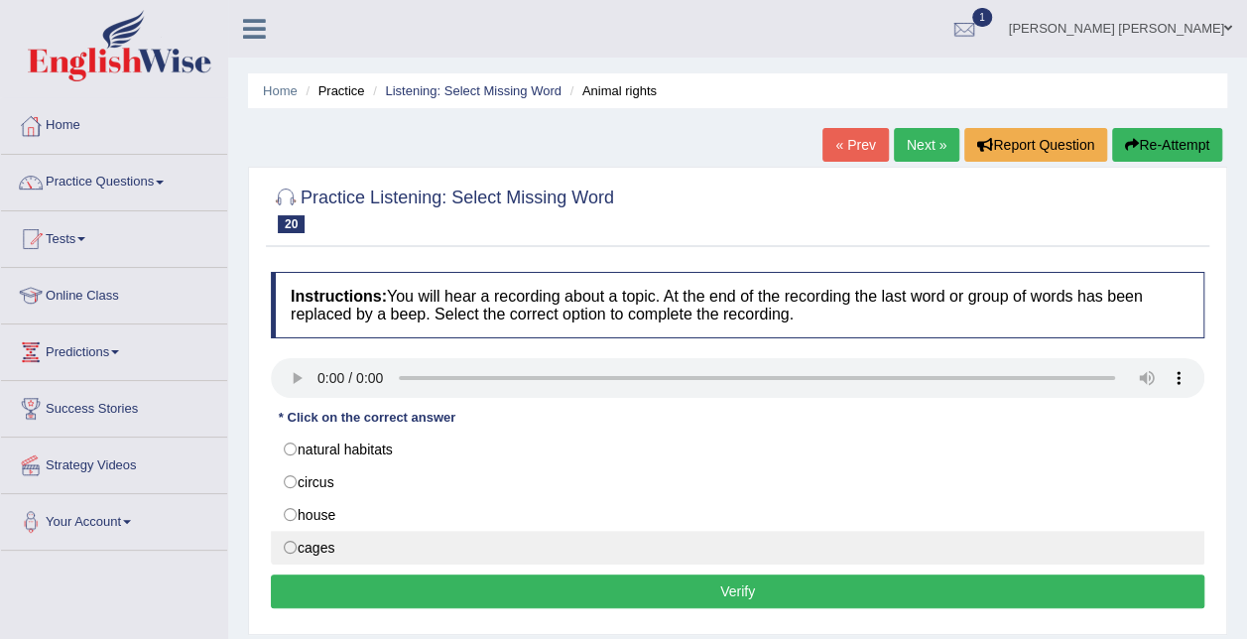
click at [318, 550] on label "cages" at bounding box center [738, 548] width 934 height 34
radio input "true"
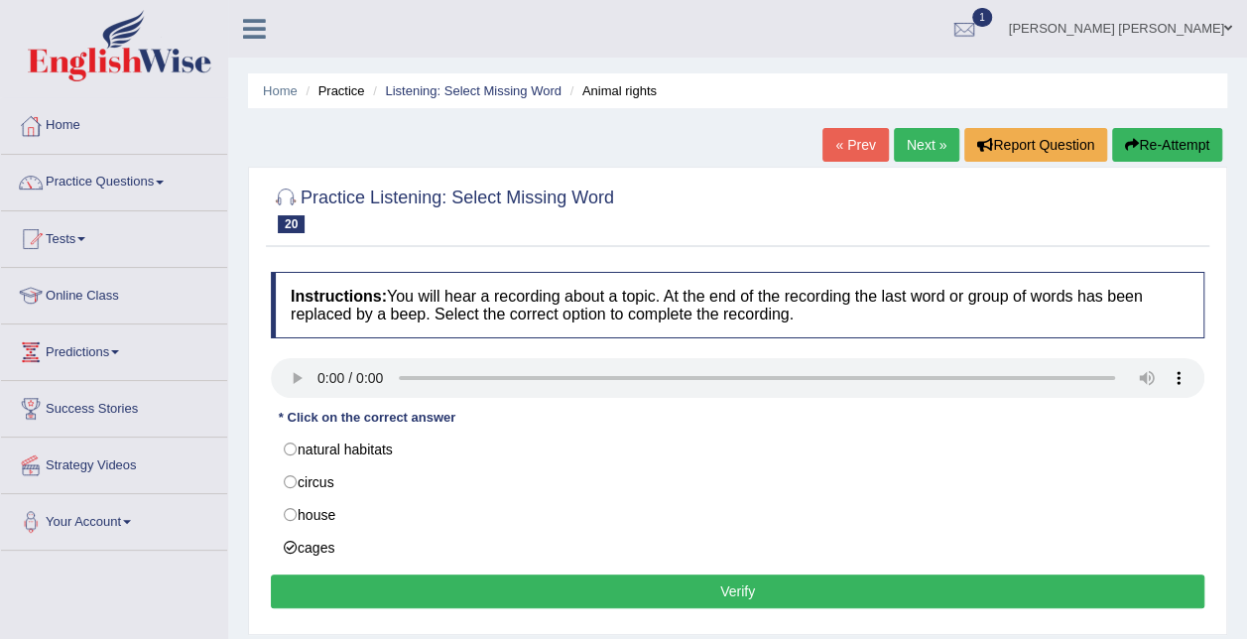
click at [495, 589] on button "Verify" at bounding box center [738, 592] width 934 height 34
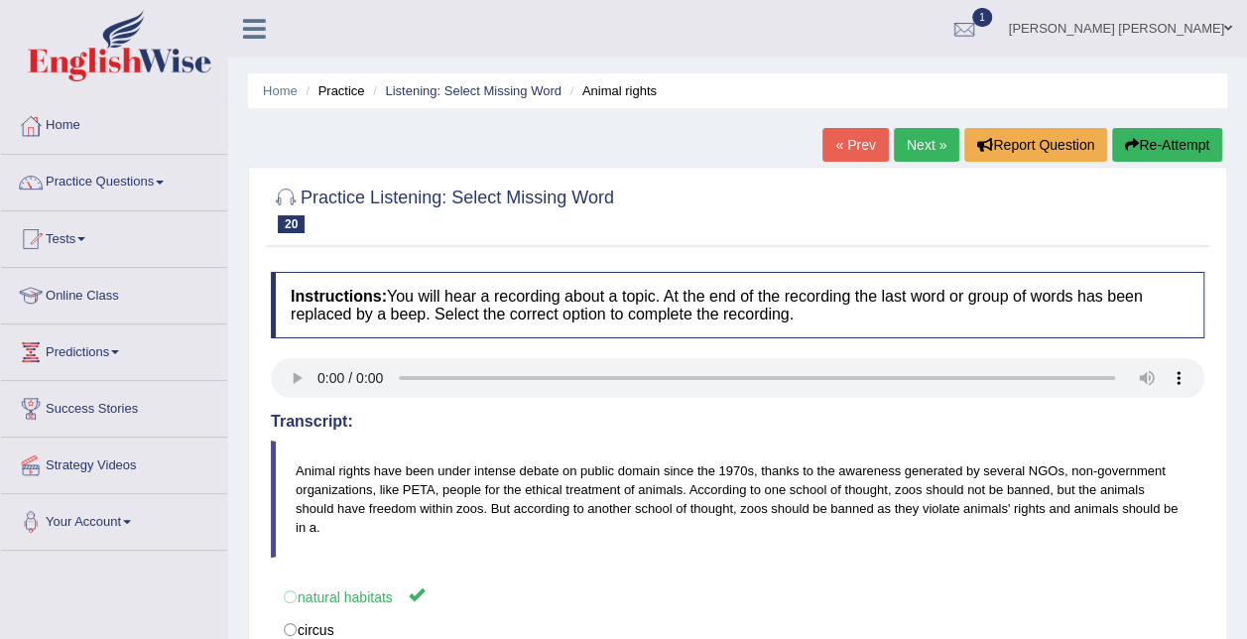
click at [1185, 139] on button "Re-Attempt" at bounding box center [1167, 145] width 110 height 34
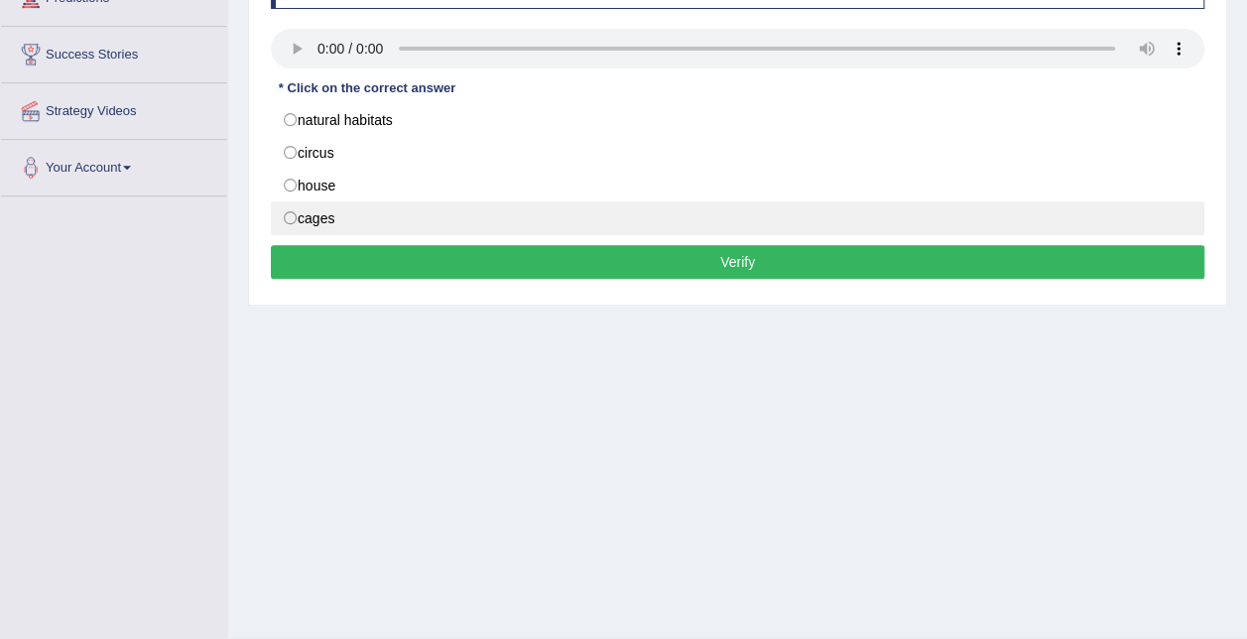
scroll to position [397, 0]
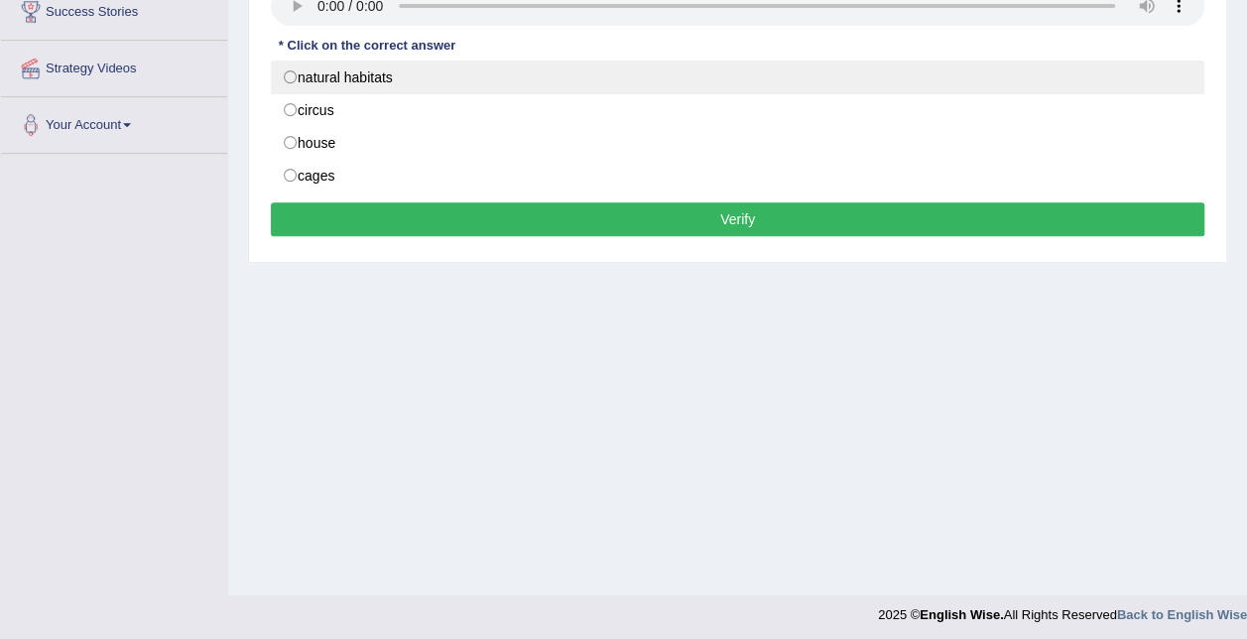
click at [303, 83] on label "natural habitats" at bounding box center [738, 78] width 934 height 34
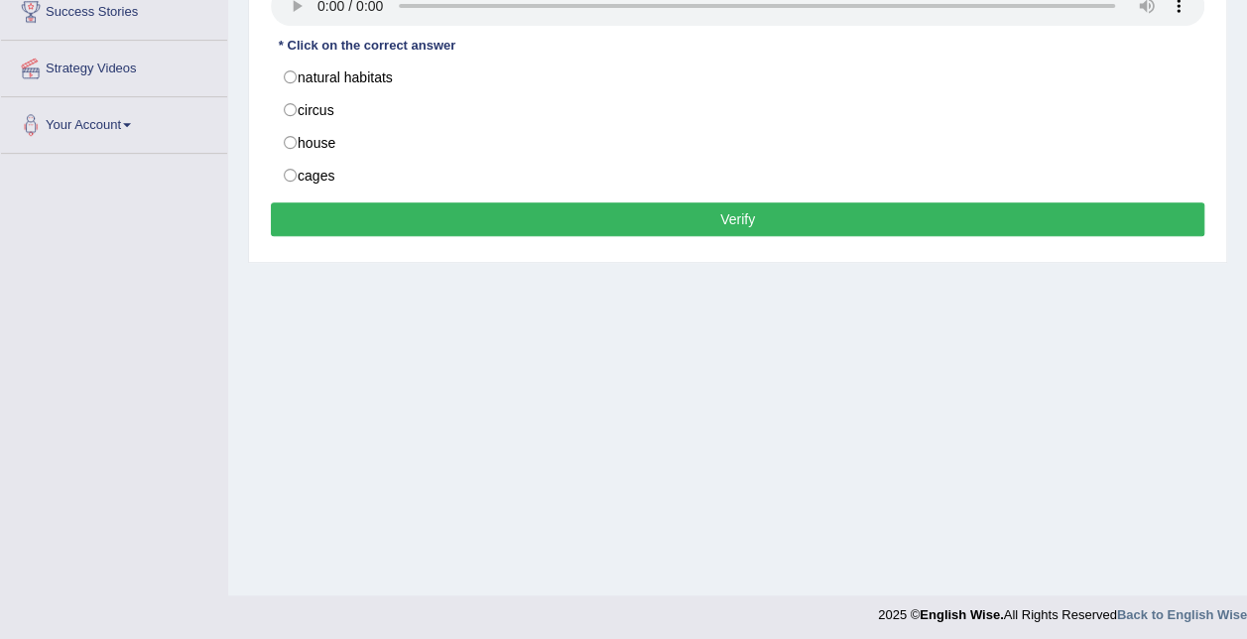
radio input "true"
click at [535, 214] on button "Verify" at bounding box center [738, 219] width 934 height 34
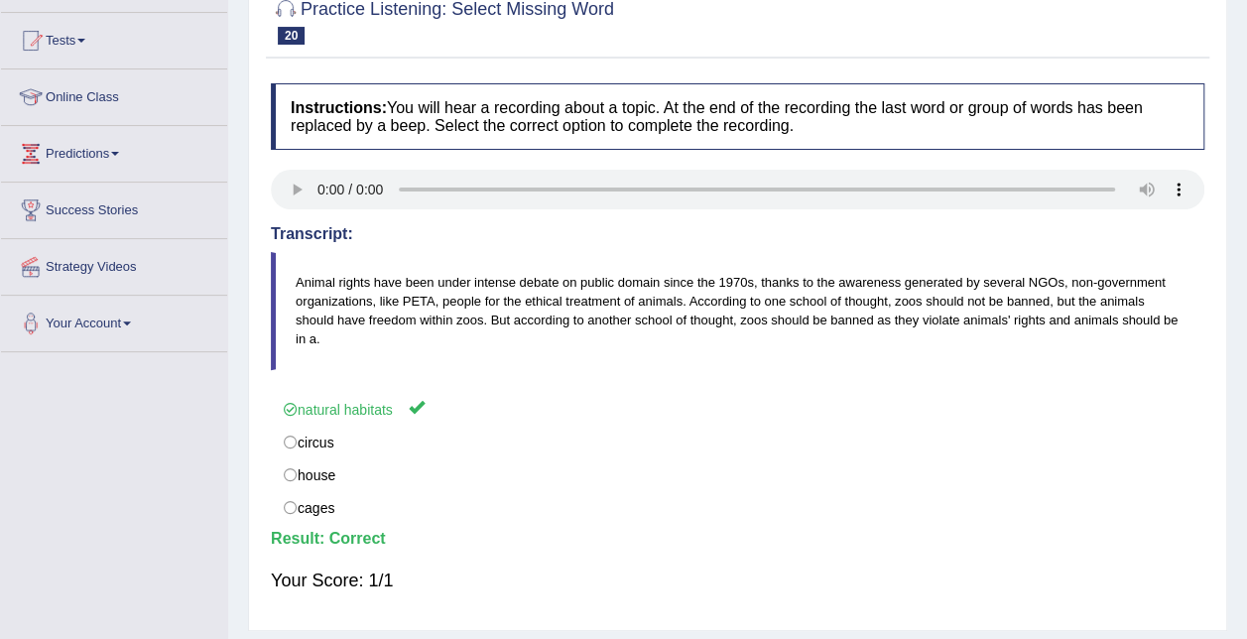
scroll to position [0, 0]
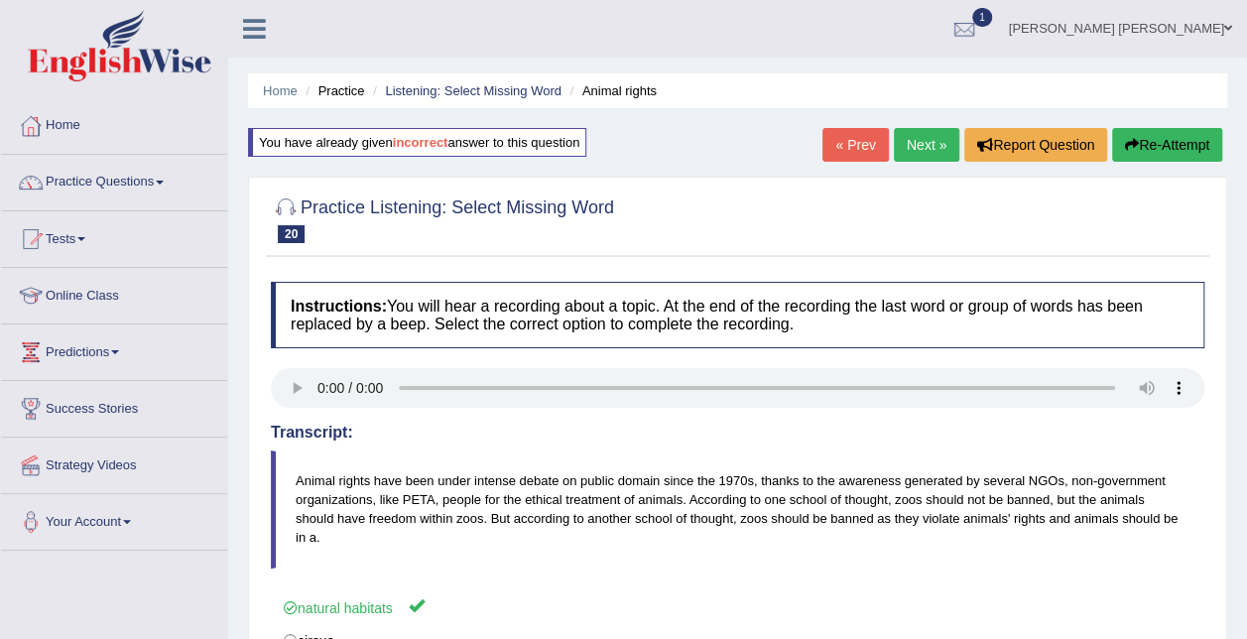
click at [923, 141] on link "Next »" at bounding box center [926, 145] width 65 height 34
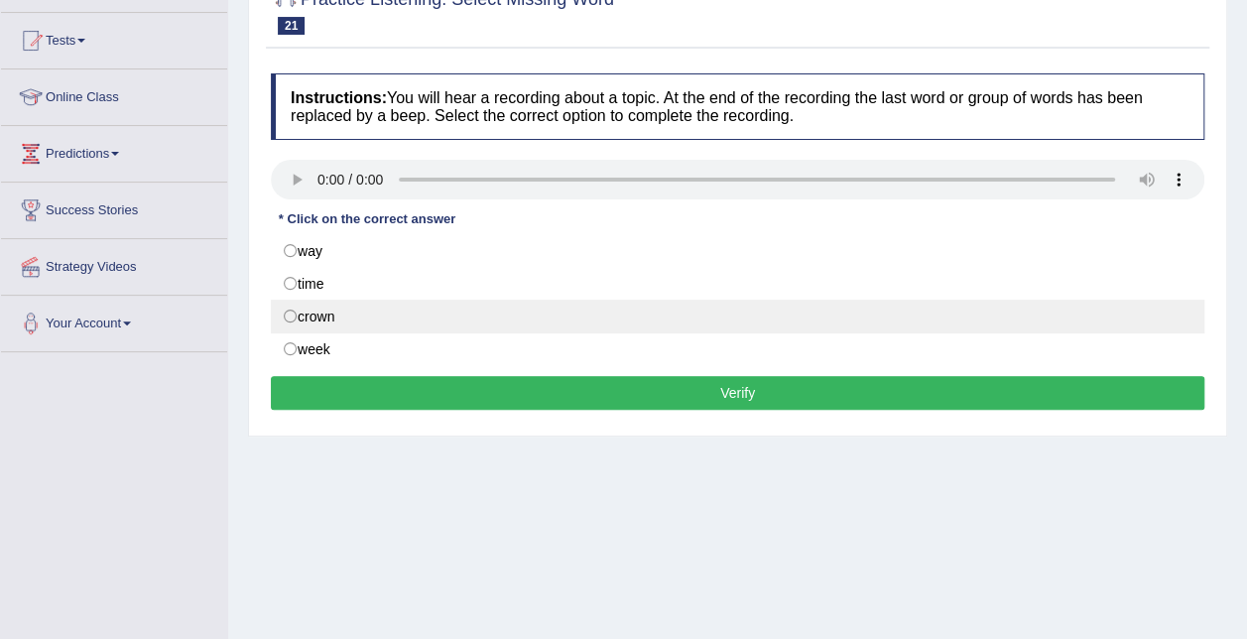
click at [316, 312] on label "crown" at bounding box center [738, 317] width 934 height 34
radio input "true"
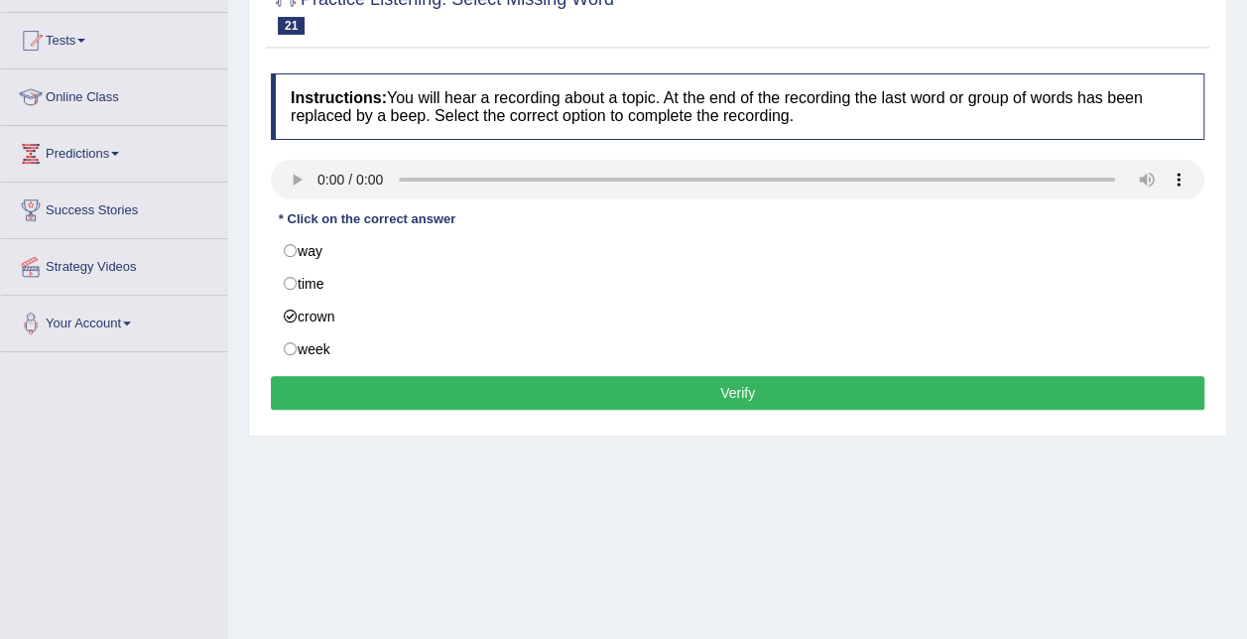
click at [377, 381] on button "Verify" at bounding box center [738, 393] width 934 height 34
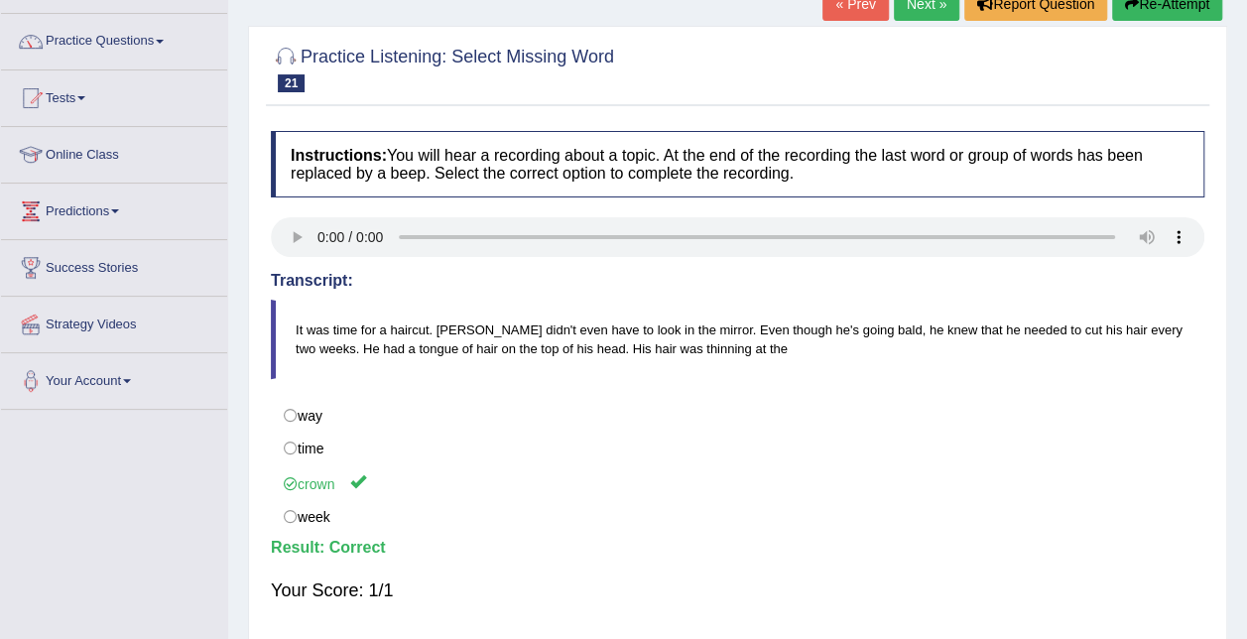
scroll to position [99, 0]
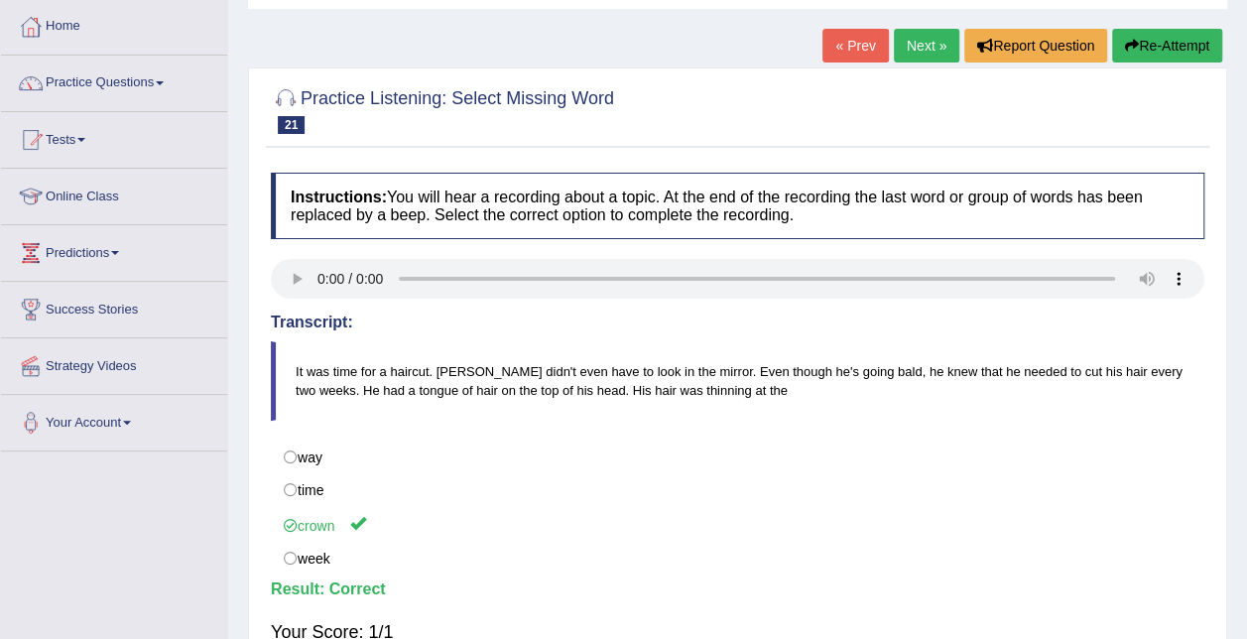
click at [916, 37] on link "Next »" at bounding box center [926, 46] width 65 height 34
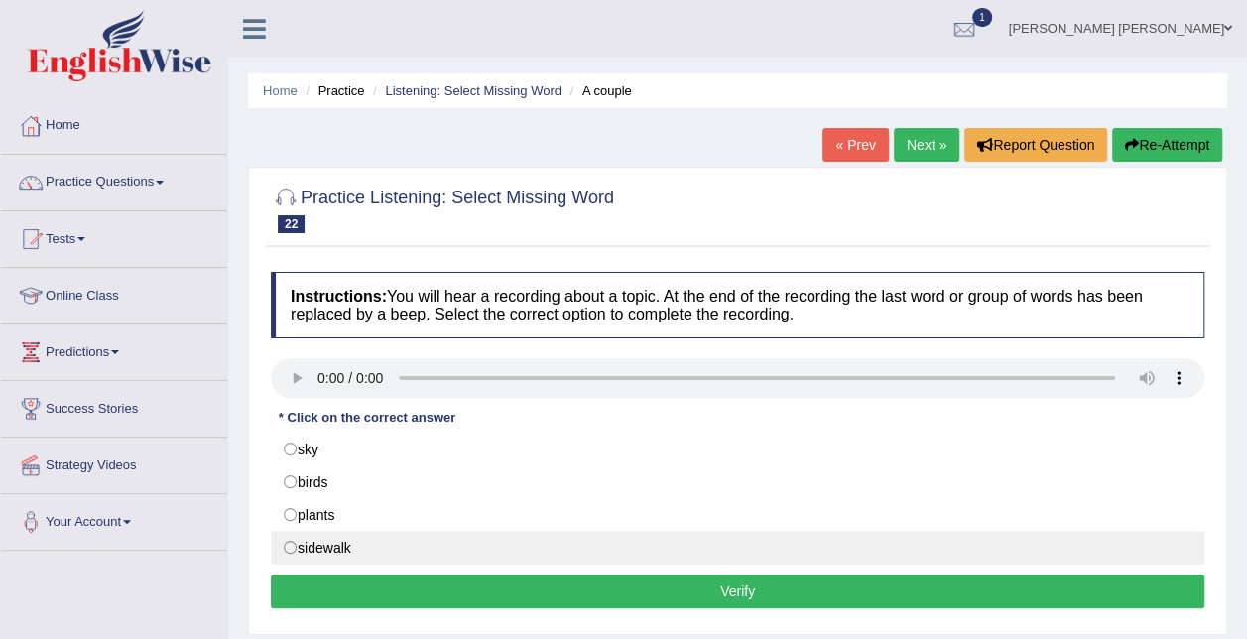
click at [325, 544] on label "sidewalk" at bounding box center [738, 548] width 934 height 34
radio input "true"
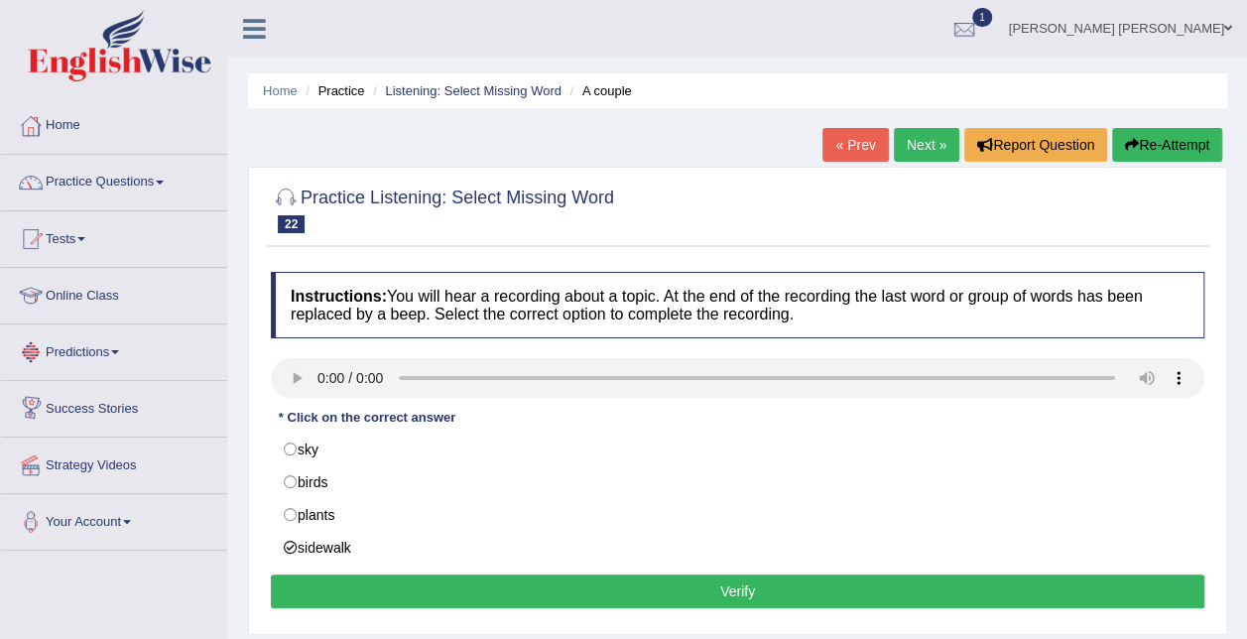
click at [719, 596] on button "Verify" at bounding box center [738, 592] width 934 height 34
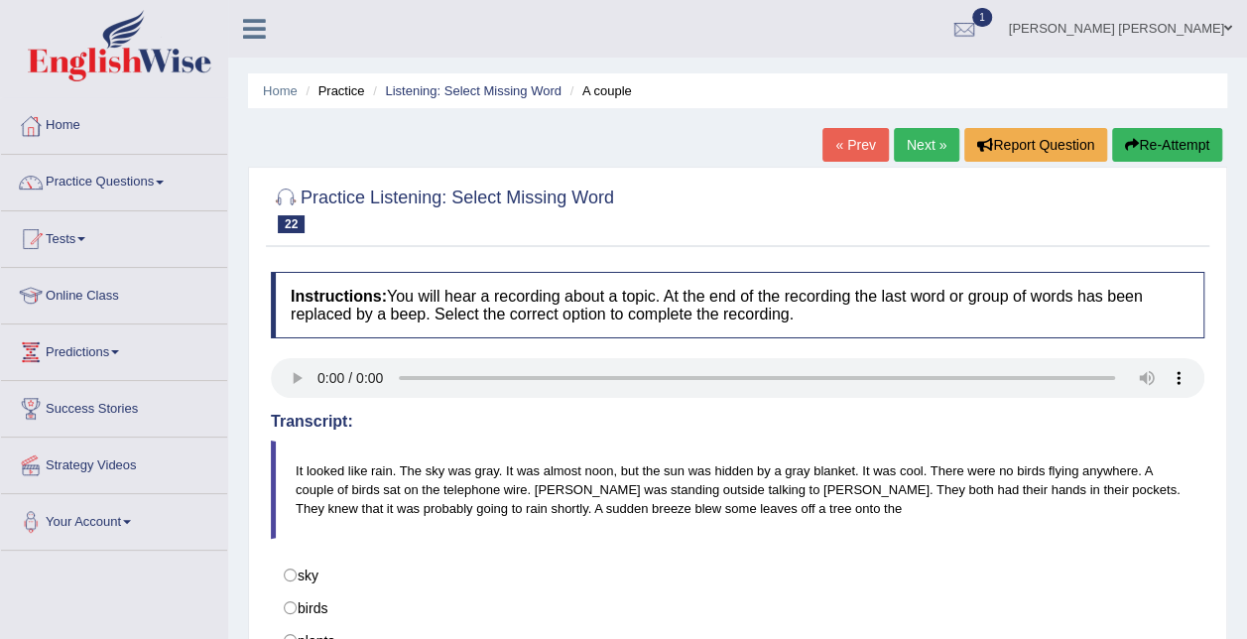
click at [929, 135] on link "Next »" at bounding box center [926, 145] width 65 height 34
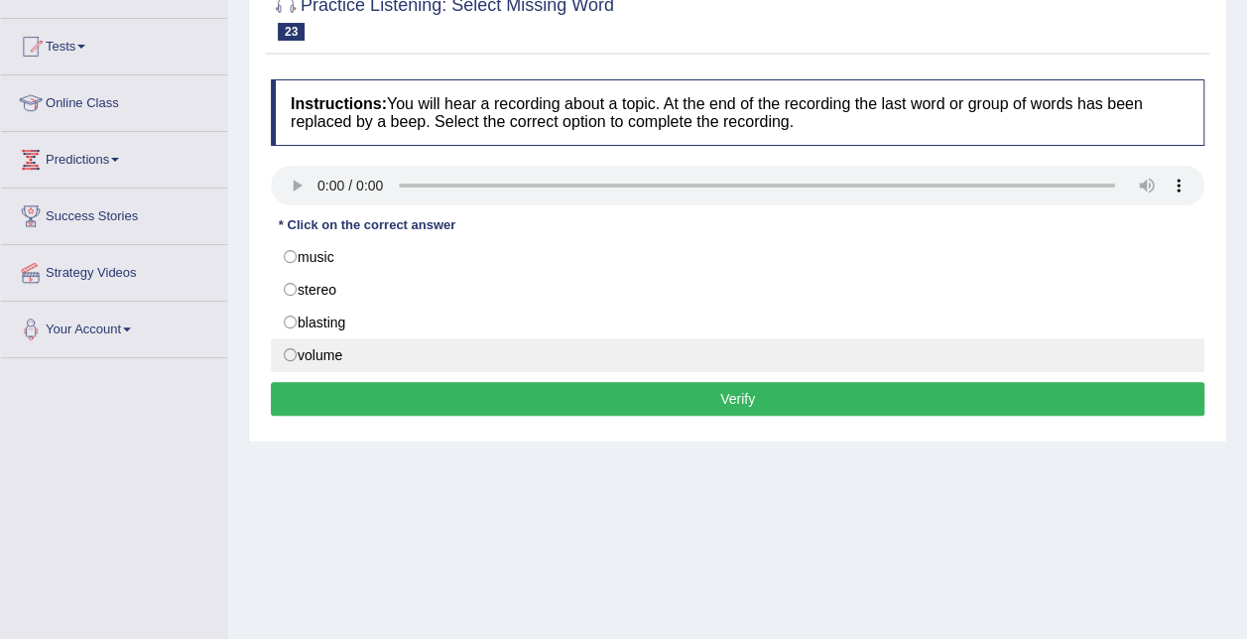
scroll to position [198, 0]
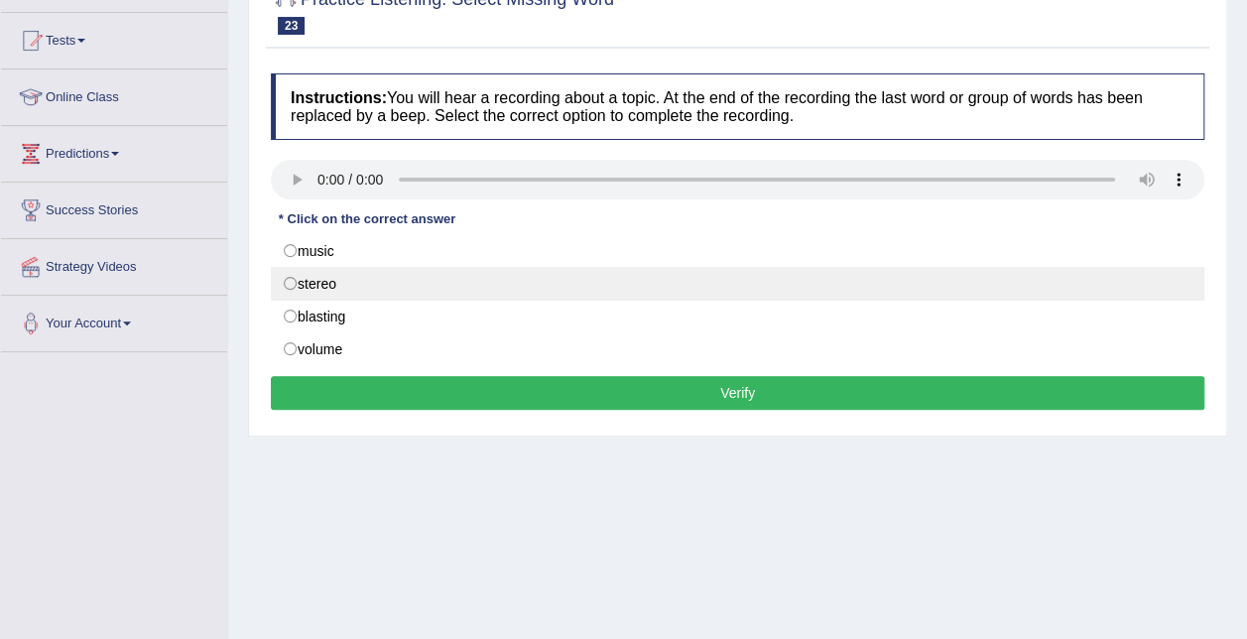
click at [326, 280] on label "stereo" at bounding box center [738, 284] width 934 height 34
radio input "true"
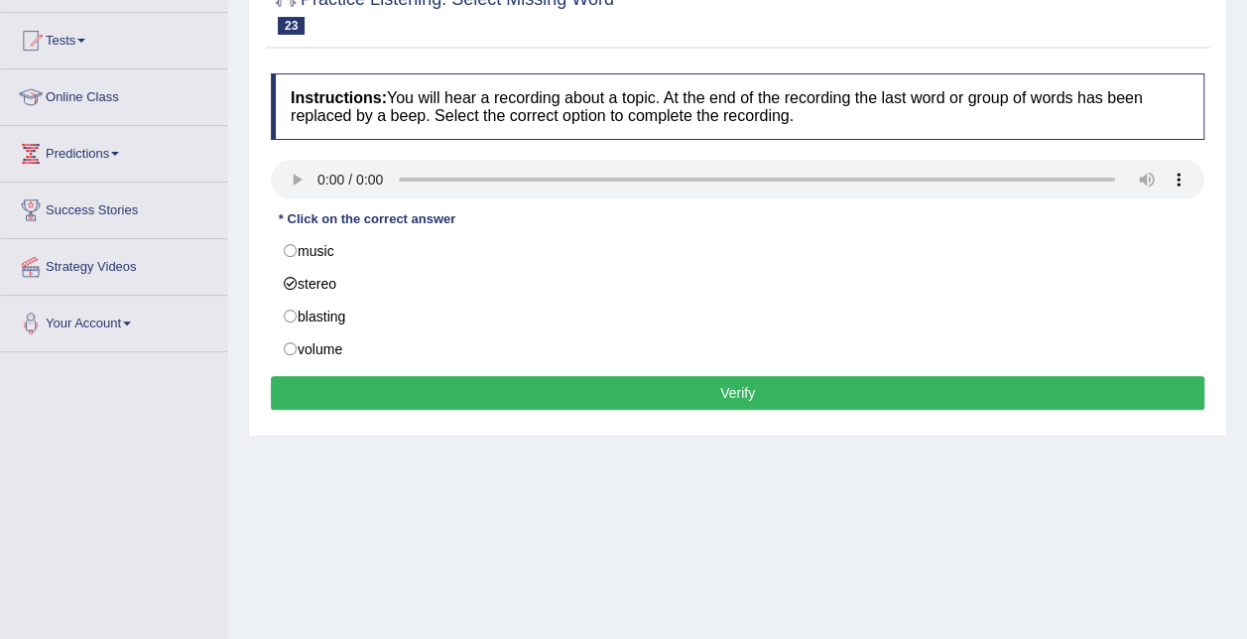
click at [441, 393] on button "Verify" at bounding box center [738, 393] width 934 height 34
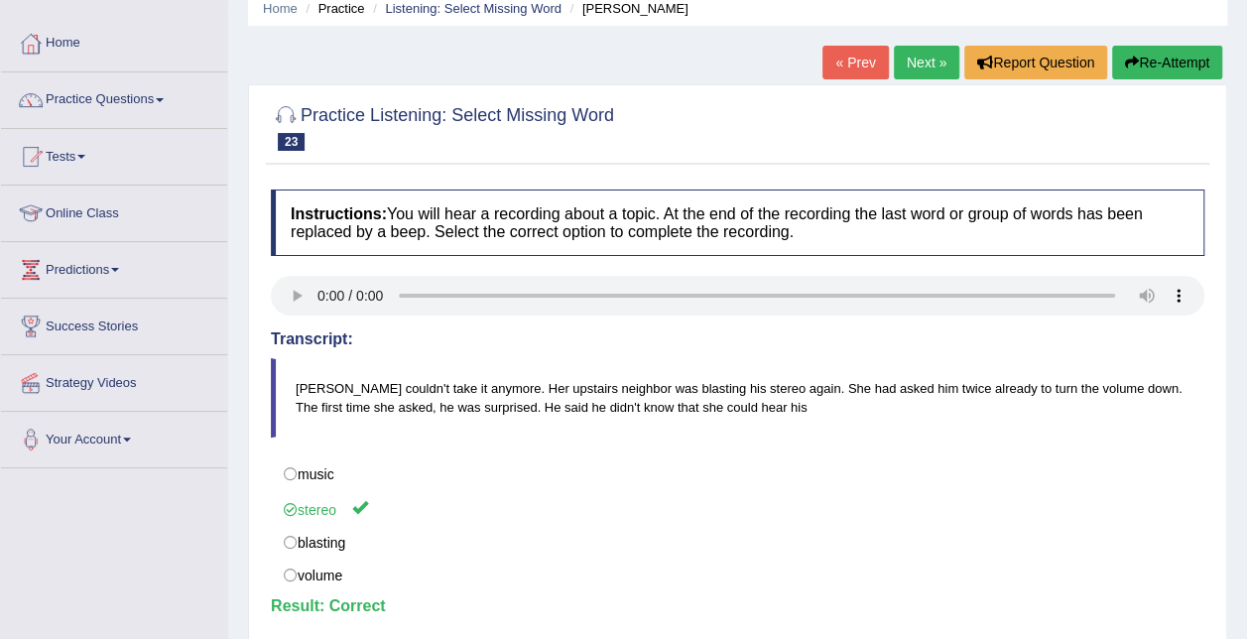
scroll to position [0, 0]
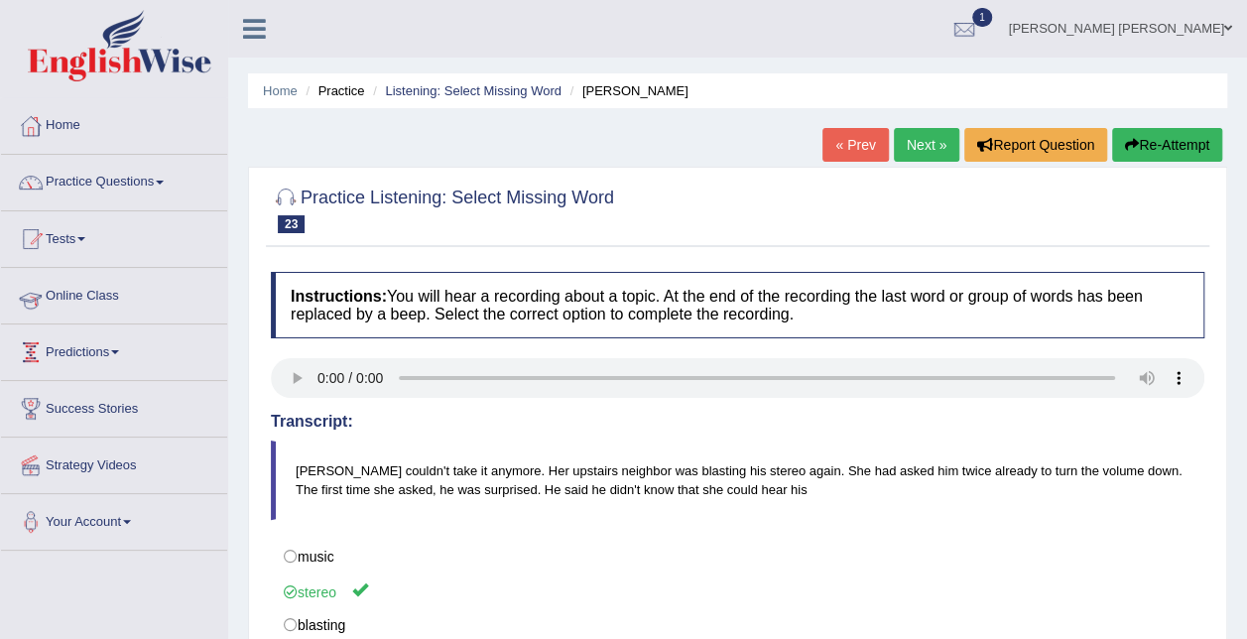
click at [99, 292] on link "Online Class" at bounding box center [114, 293] width 226 height 50
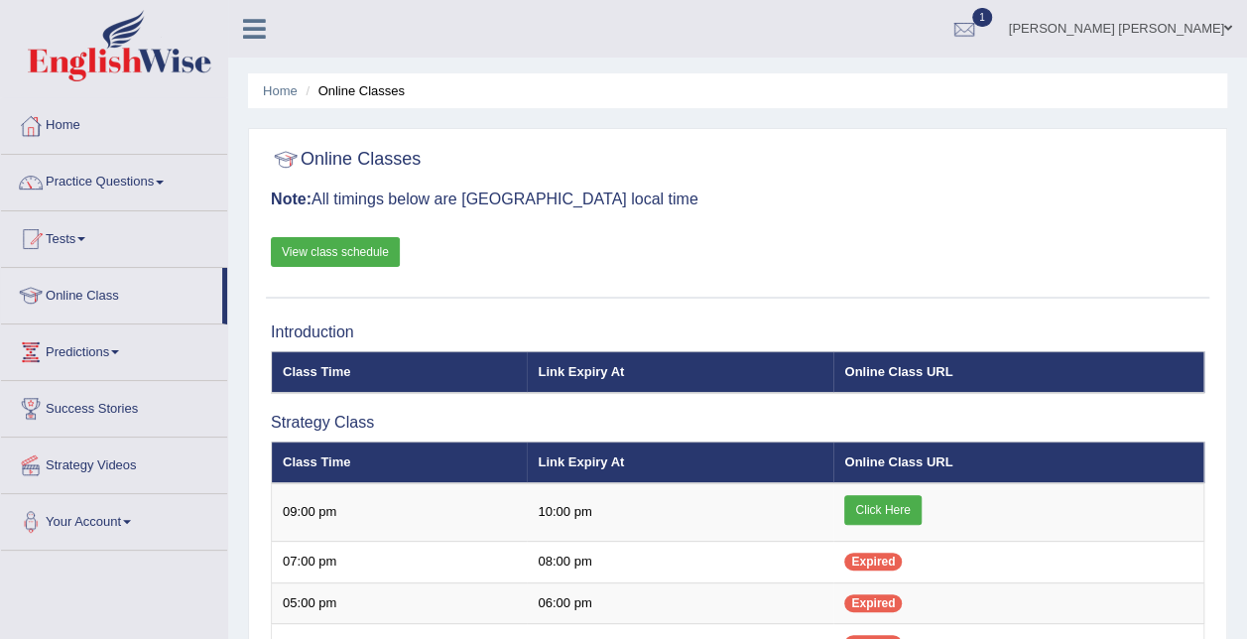
click at [347, 248] on link "View class schedule" at bounding box center [335, 252] width 129 height 30
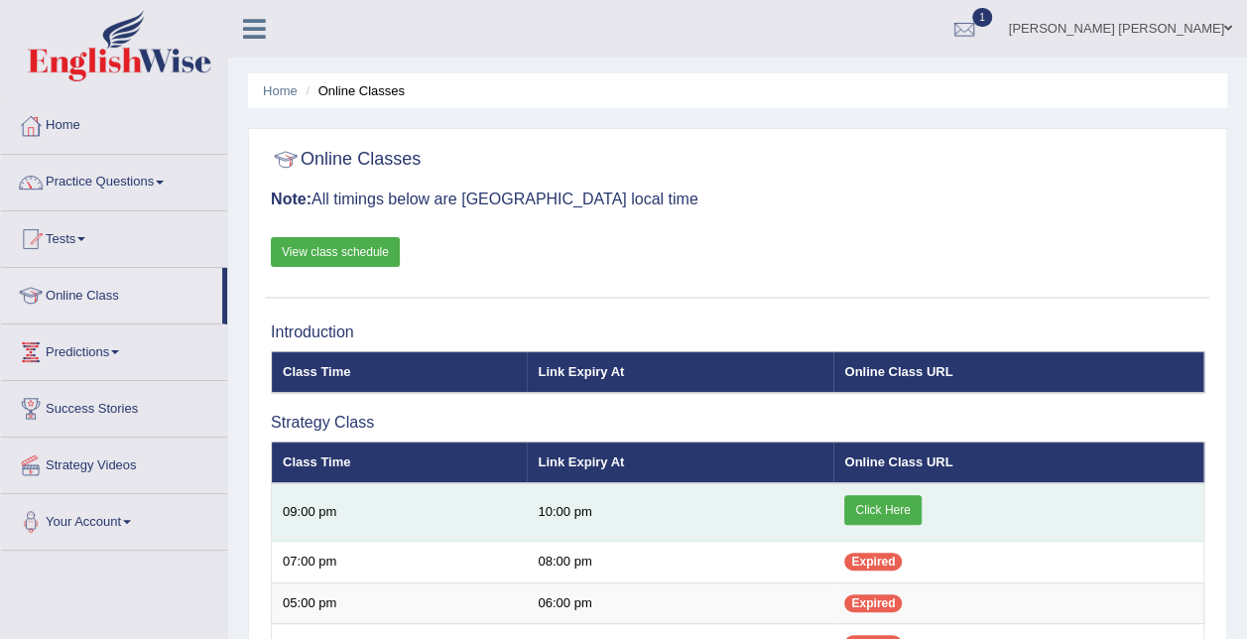
click at [905, 498] on link "Click Here" at bounding box center [883, 510] width 76 height 30
